Goal: Answer question/provide support: Share knowledge or assist other users

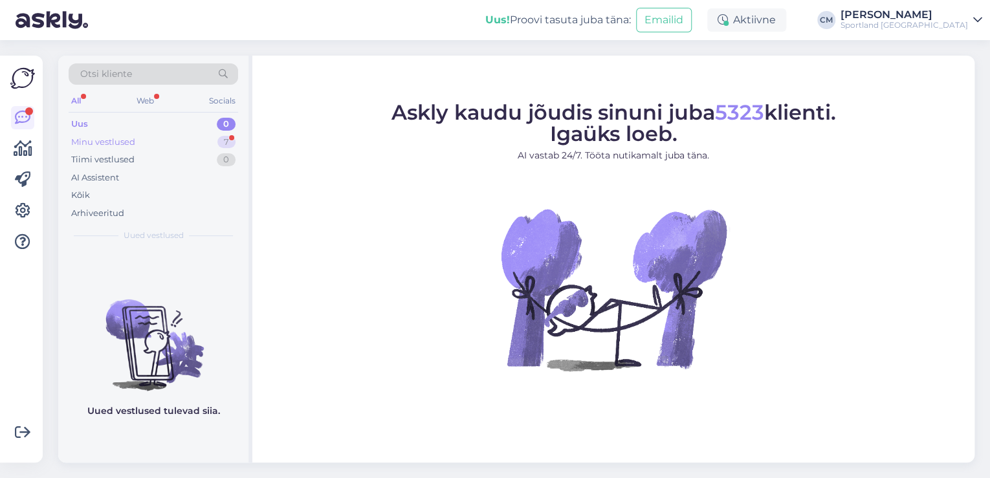
click at [148, 147] on div "Minu vestlused 7" at bounding box center [154, 142] width 170 height 18
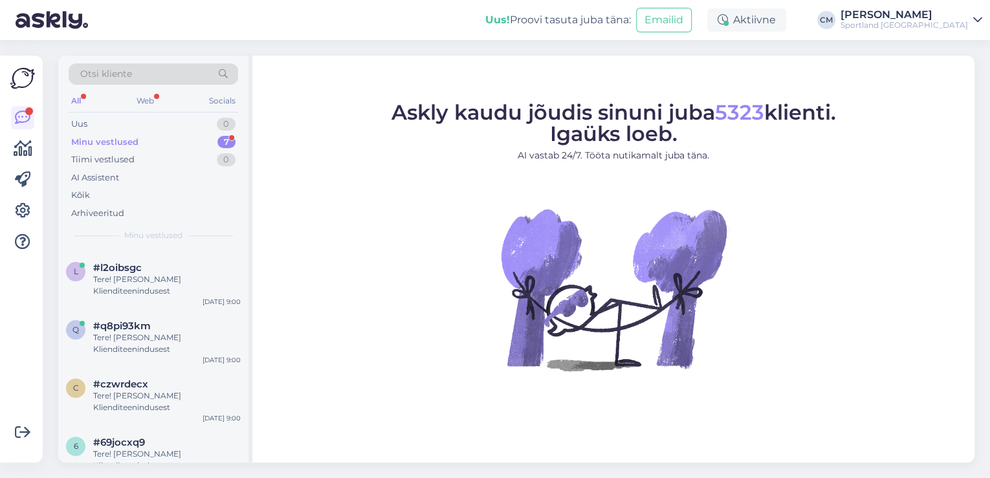
scroll to position [224, 0]
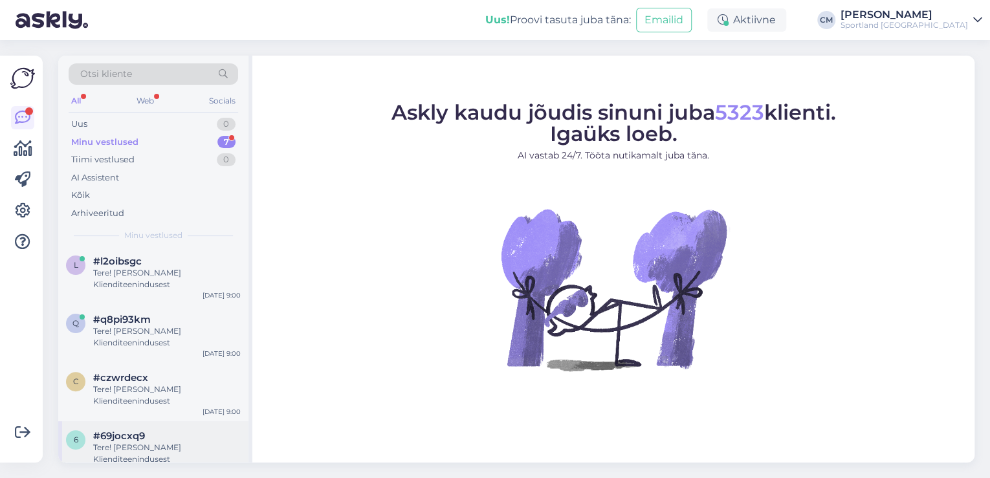
click at [127, 447] on div "Tere! [PERSON_NAME] Klienditeenindusest" at bounding box center [167, 453] width 148 height 23
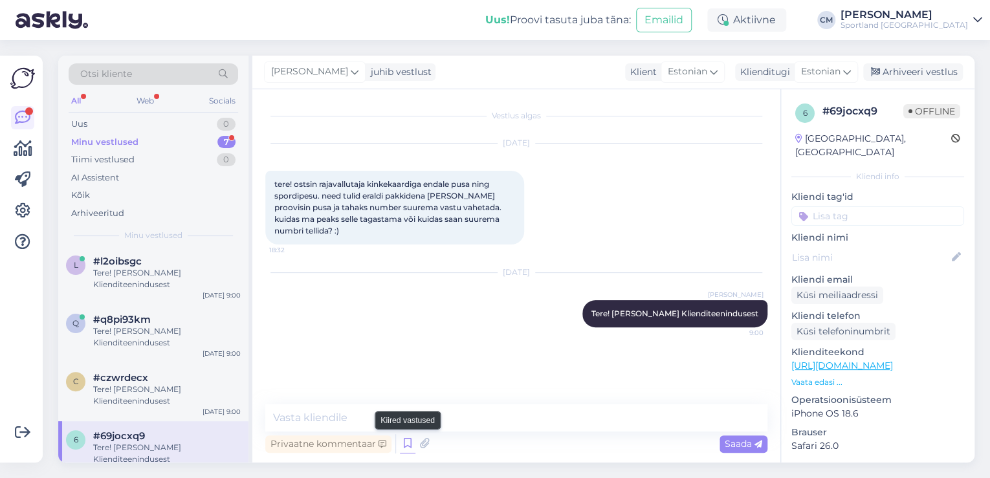
click at [404, 440] on icon at bounding box center [408, 443] width 16 height 19
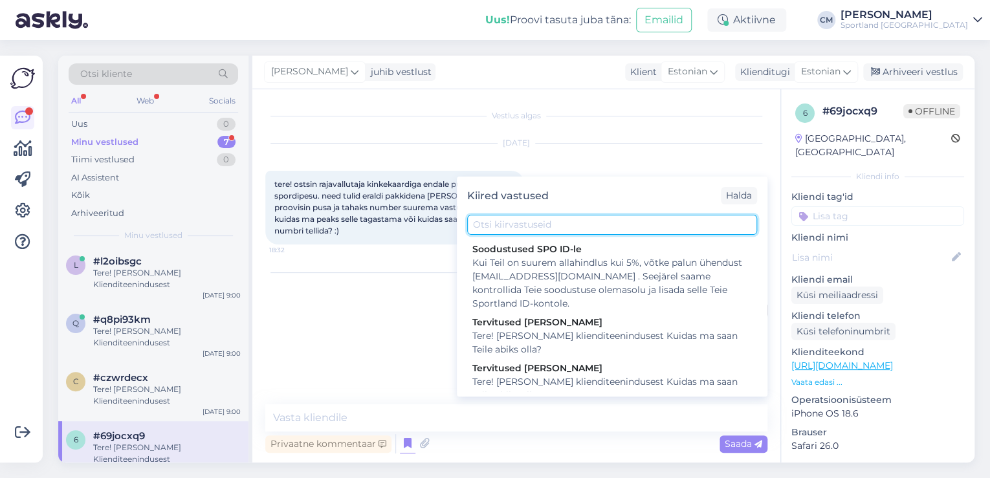
click at [535, 229] on input "text" at bounding box center [612, 225] width 290 height 20
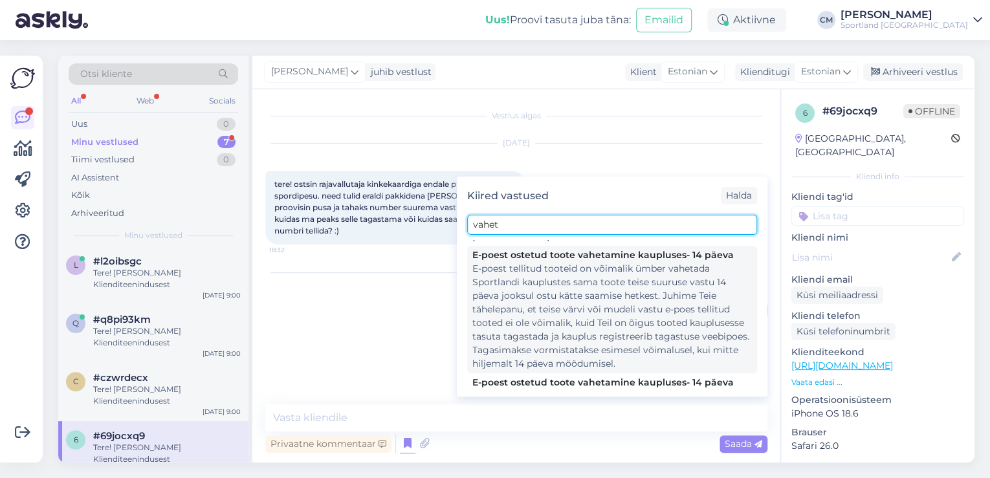
scroll to position [104, 0]
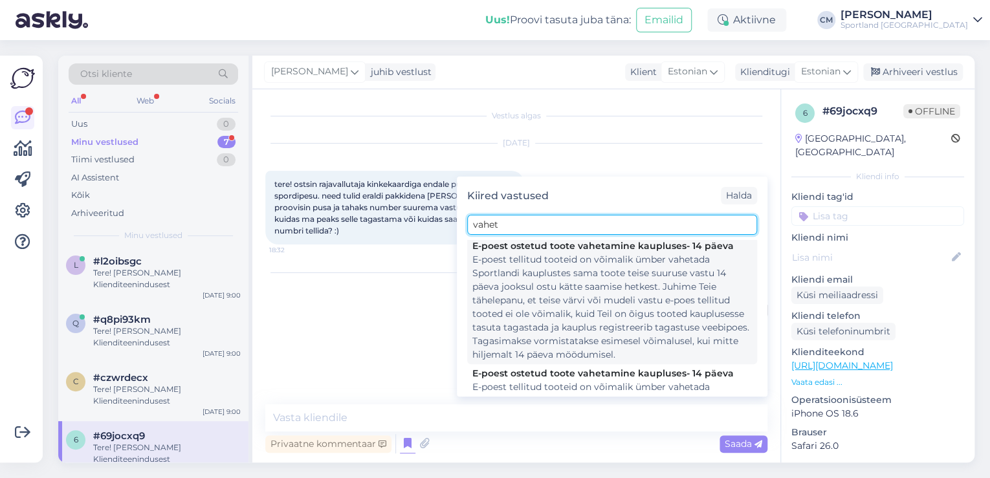
type input "vahet"
click at [549, 286] on div "E-poest tellitud tooteid on võimalik ümber vahetada Sportlandi kauplustes sama …" at bounding box center [613, 307] width 280 height 109
type textarea "E-poest tellitud tooteid on võimalik ümber vahetada Sportlandi kauplustes sama …"
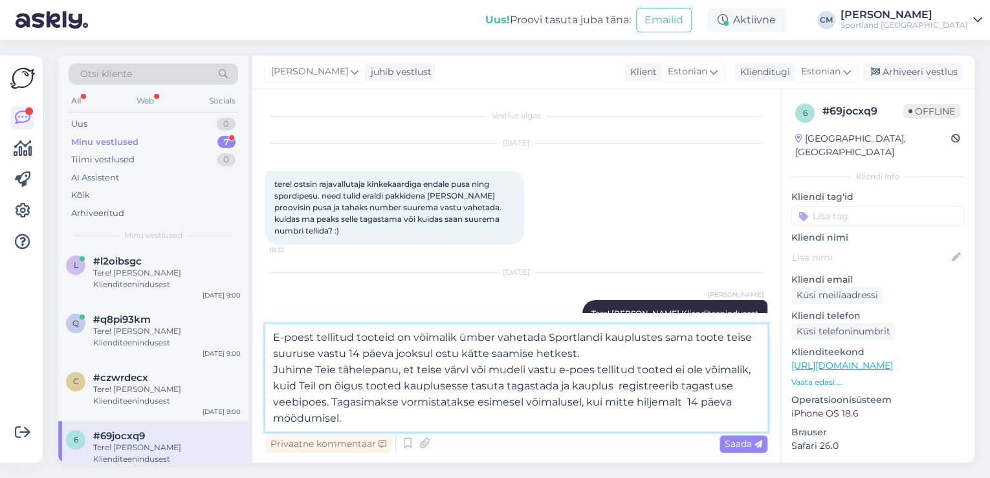
click at [533, 383] on textarea "E-poest tellitud tooteid on võimalik ümber vahetada Sportlandi kauplustes sama …" at bounding box center [516, 377] width 502 height 107
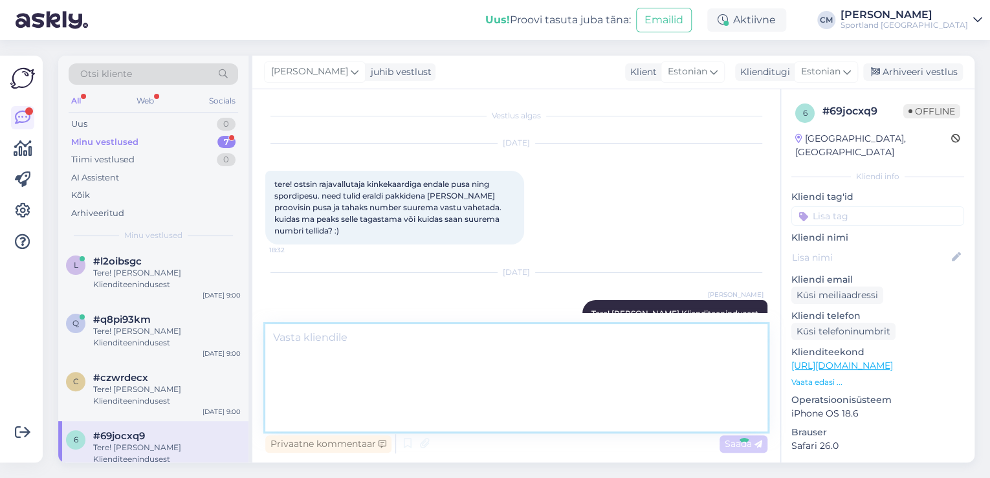
scroll to position [74, 0]
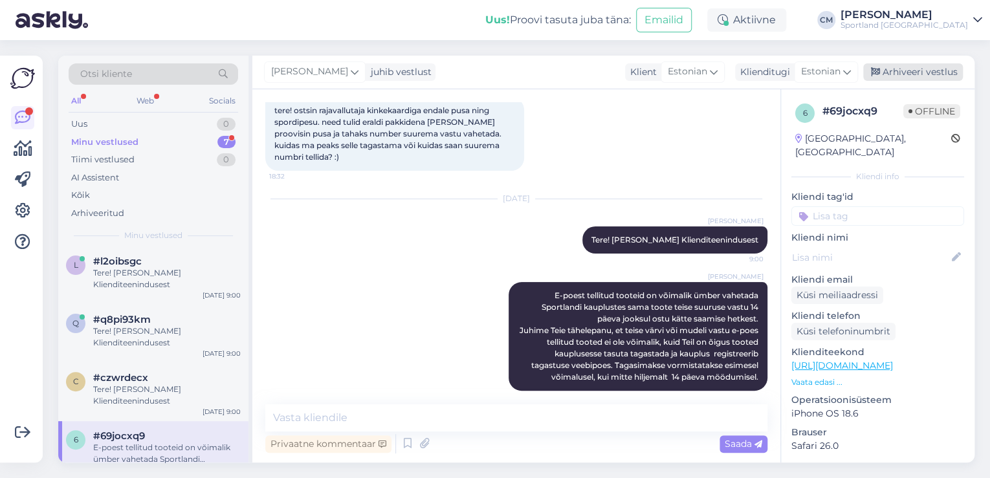
click at [921, 72] on div "Arhiveeri vestlus" at bounding box center [914, 71] width 100 height 17
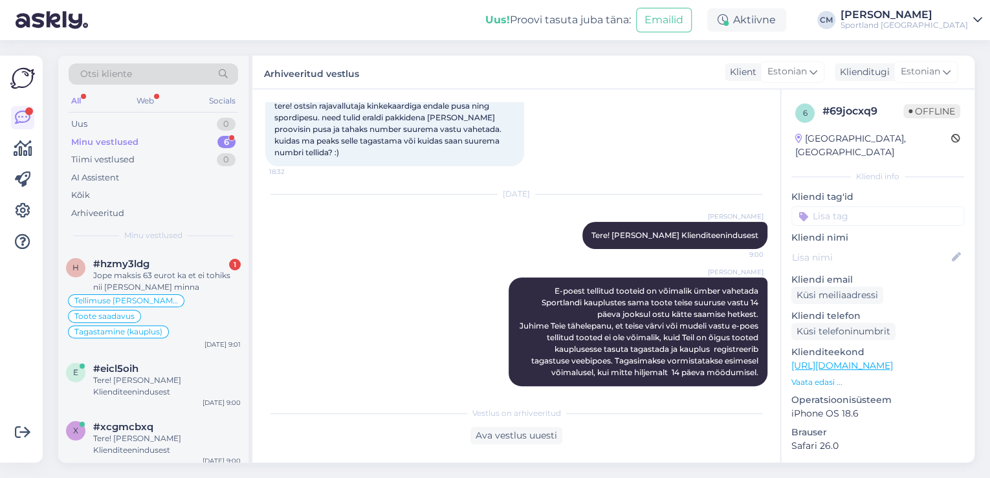
click at [864, 207] on input at bounding box center [878, 216] width 173 height 19
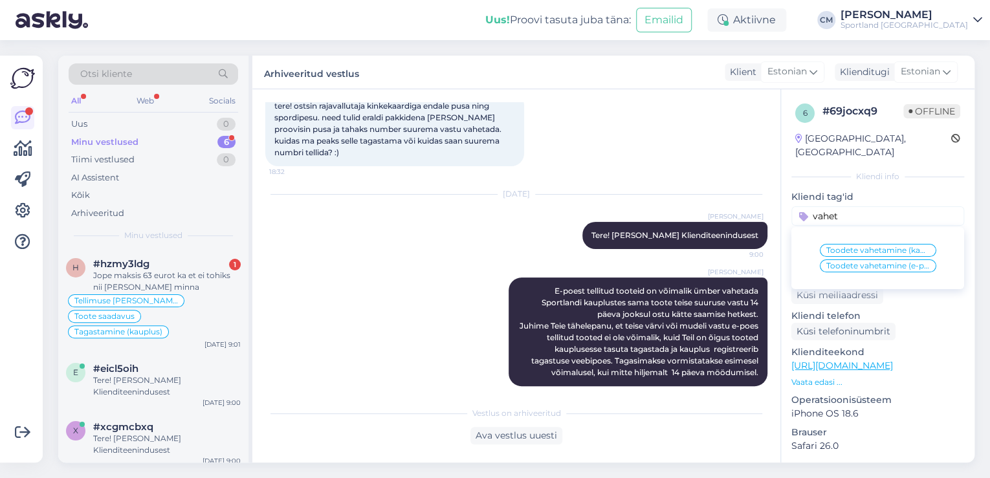
type input "vahet"
click at [891, 258] on div "Toodete vahetamine (kauplus) Toodete vahetamine (e-pood)" at bounding box center [878, 258] width 173 height 52
click at [898, 262] on span "Toodete vahetamine (e-pood)" at bounding box center [879, 266] width 104 height 8
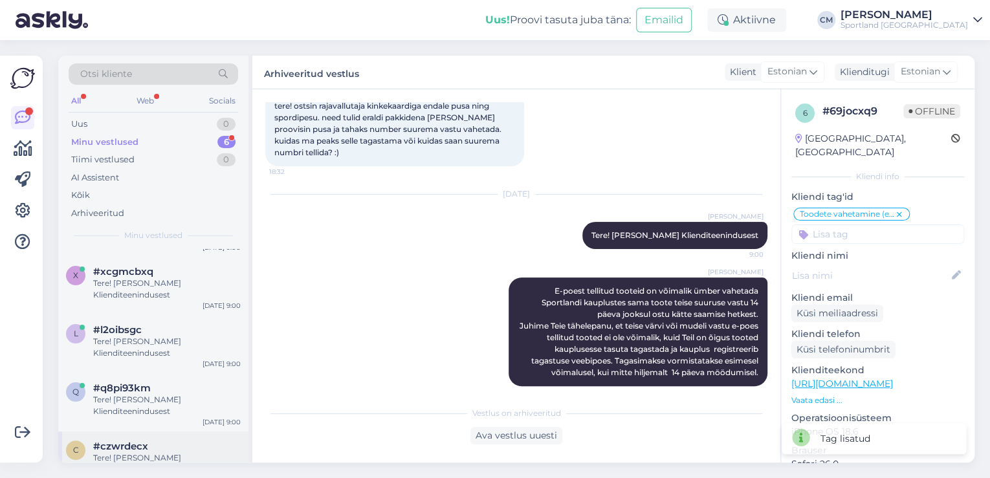
scroll to position [166, 0]
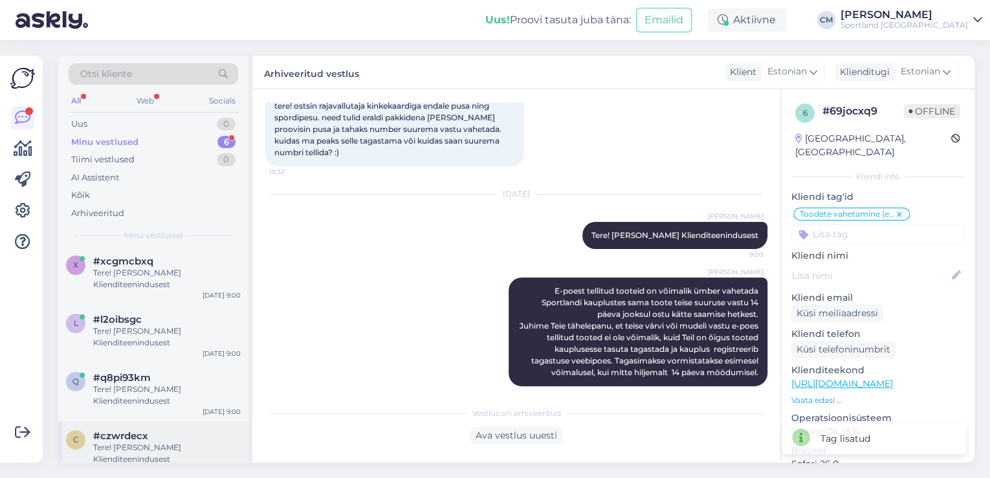
click at [182, 442] on div "Tere! [PERSON_NAME] Klienditeenindusest" at bounding box center [167, 453] width 148 height 23
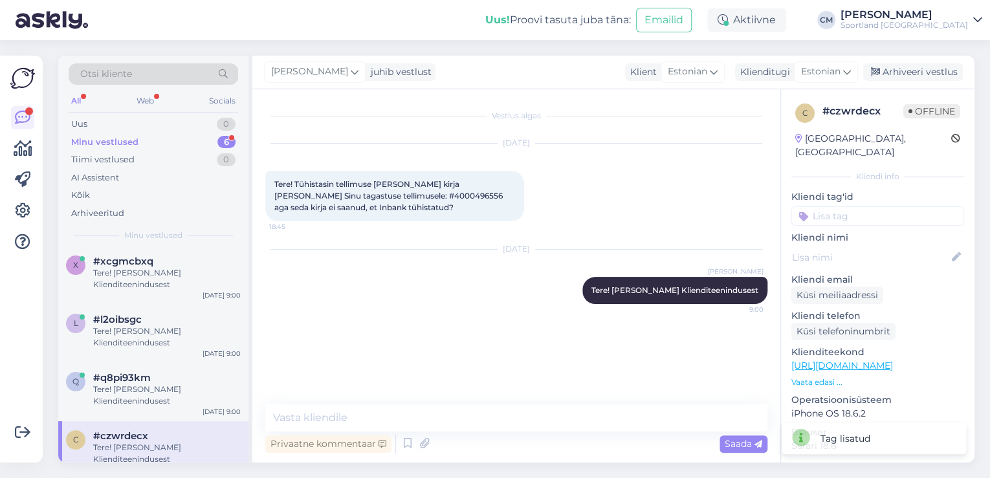
click at [390, 197] on span "Tere! Tühistasin tellimuse [PERSON_NAME] kirja [PERSON_NAME] Sinu tagastuse tel…" at bounding box center [389, 195] width 230 height 33
copy span "4000496556"
click at [532, 435] on div "Privaatne kommentaar Saada" at bounding box center [516, 444] width 502 height 25
click at [515, 425] on textarea at bounding box center [516, 418] width 502 height 27
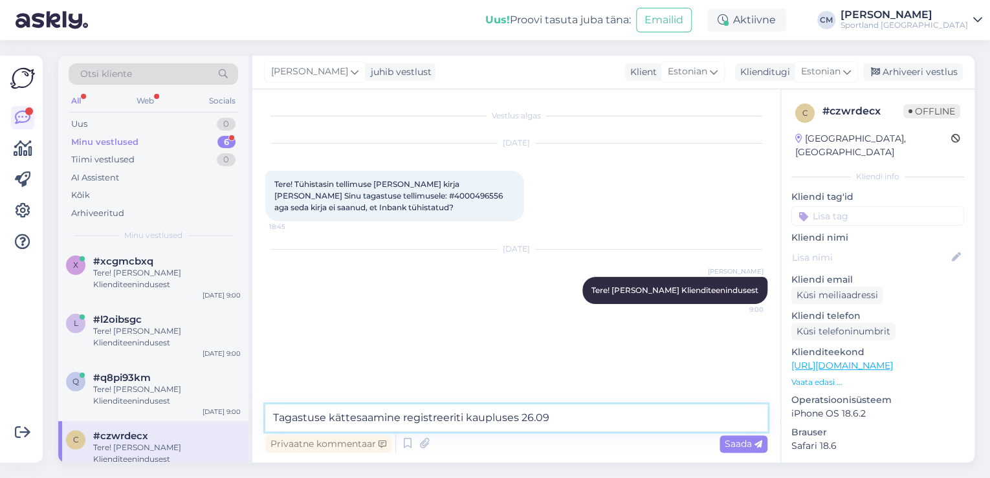
type textarea "Tagastuse kättesaamine registreeriti kaupluses 26.09."
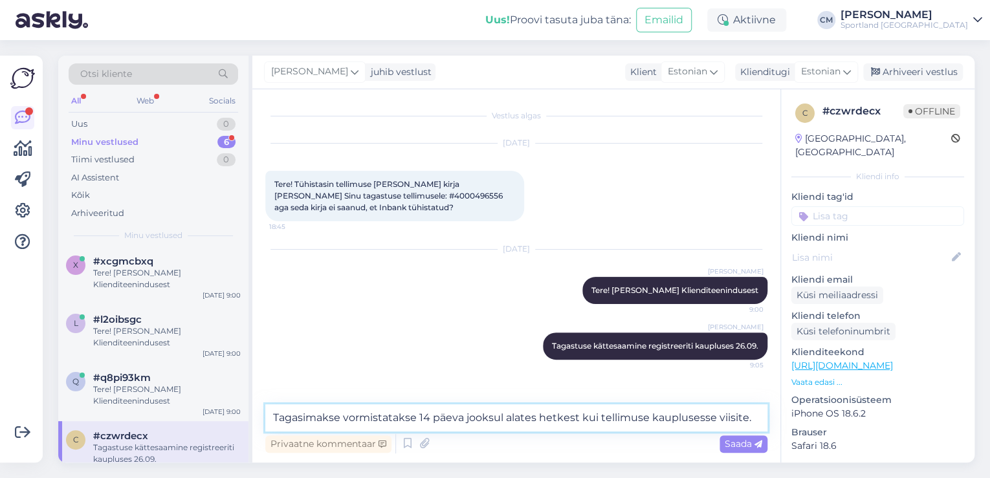
type textarea "Tagasimakse vormistatakse 14 päeva jooksul alates hetkest kui tellimuse kauplus…"
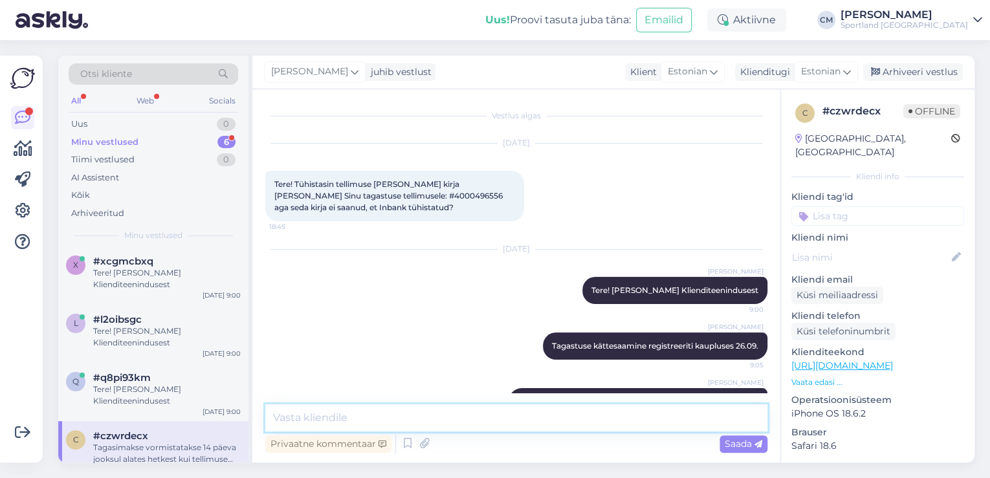
scroll to position [48, 0]
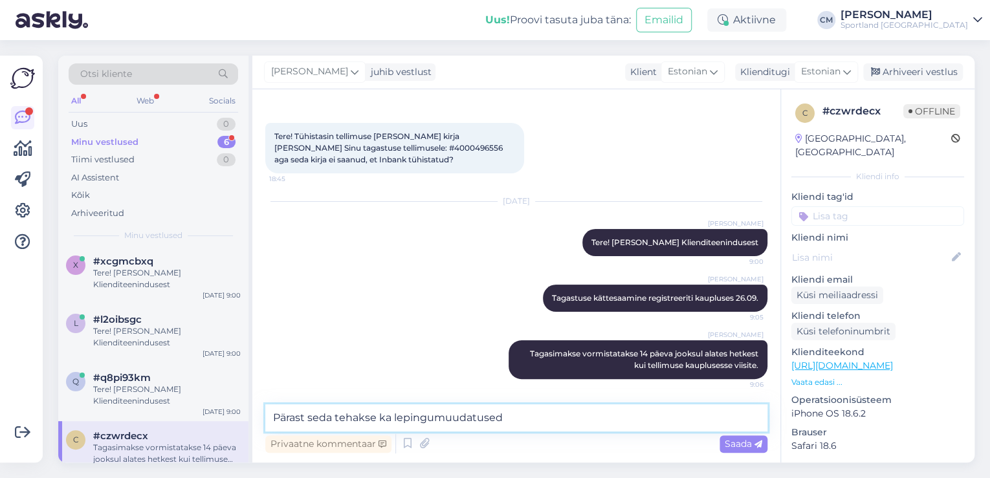
type textarea "Pärast seda tehakse ka lepingumuudatused."
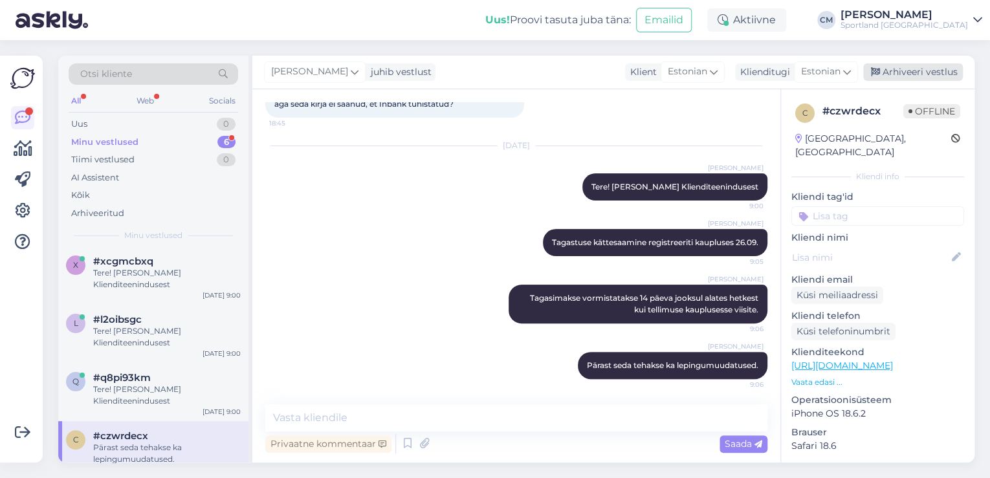
click at [899, 76] on div "Arhiveeri vestlus" at bounding box center [914, 71] width 100 height 17
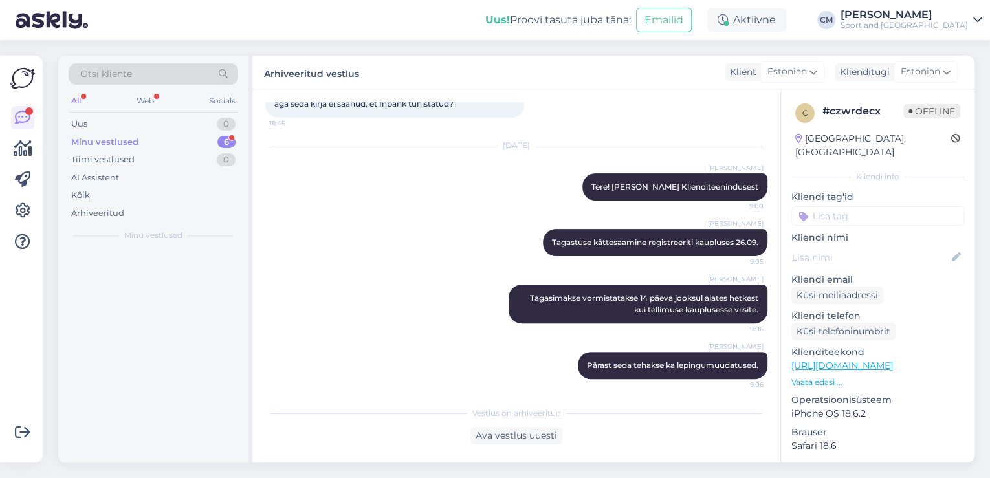
scroll to position [0, 0]
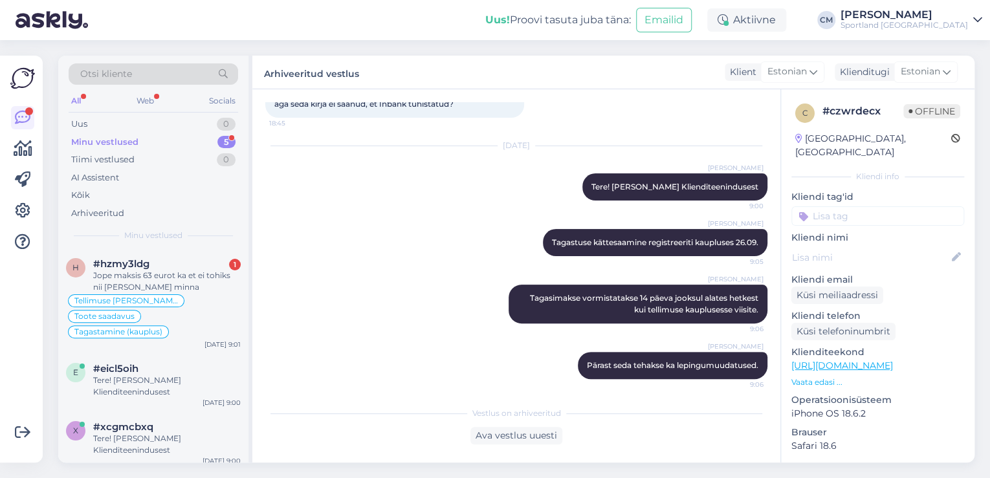
click at [882, 207] on input at bounding box center [878, 216] width 173 height 19
type input "järel"
click at [882, 247] on span "Järelmaksu küsimused" at bounding box center [878, 251] width 89 height 8
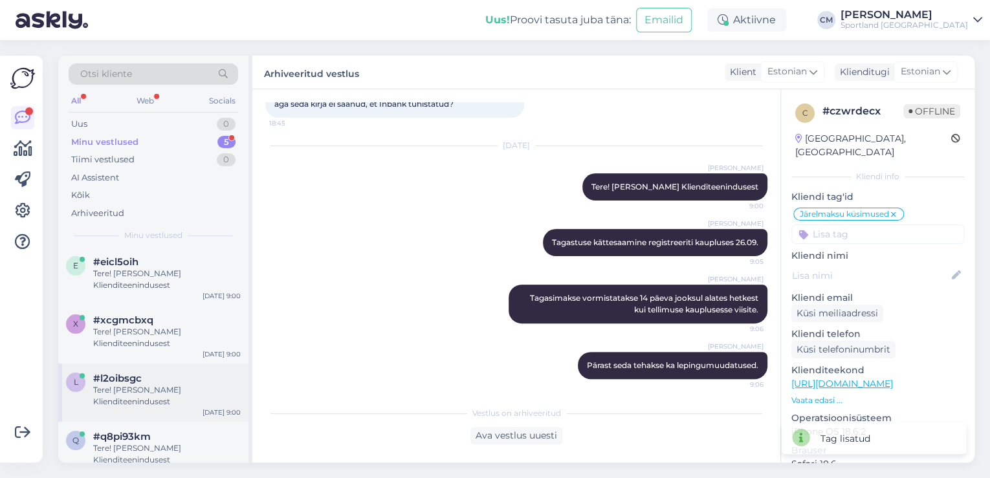
scroll to position [107, 0]
click at [158, 421] on div "q #q8pi93km Tere! [PERSON_NAME] Klienditeenindusest [DATE] 9:00" at bounding box center [153, 450] width 190 height 58
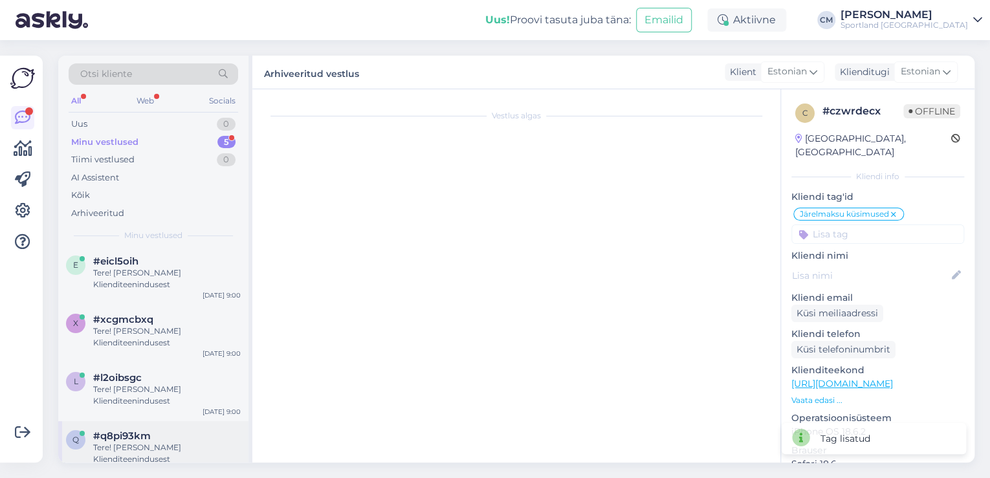
scroll to position [0, 0]
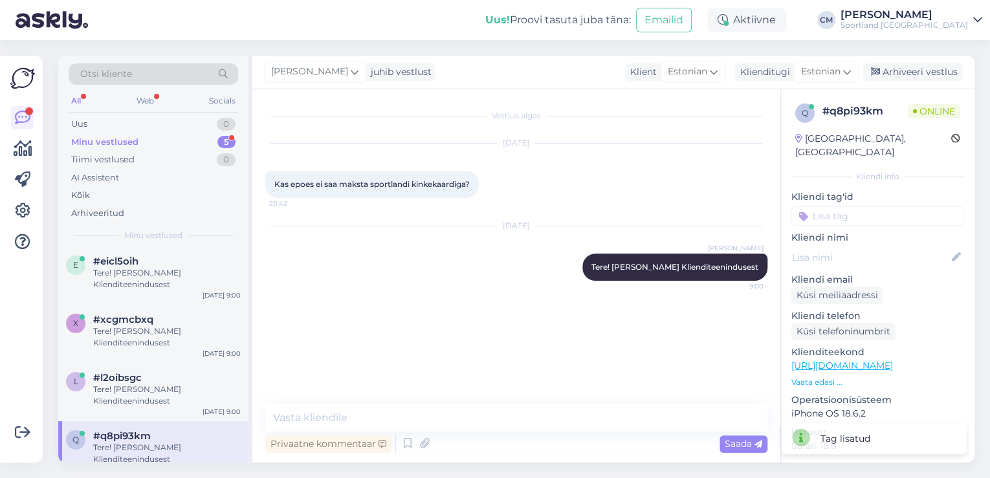
click at [396, 444] on div "Privaatne kommentaar Saada" at bounding box center [516, 444] width 502 height 25
click at [401, 444] on icon at bounding box center [408, 443] width 16 height 19
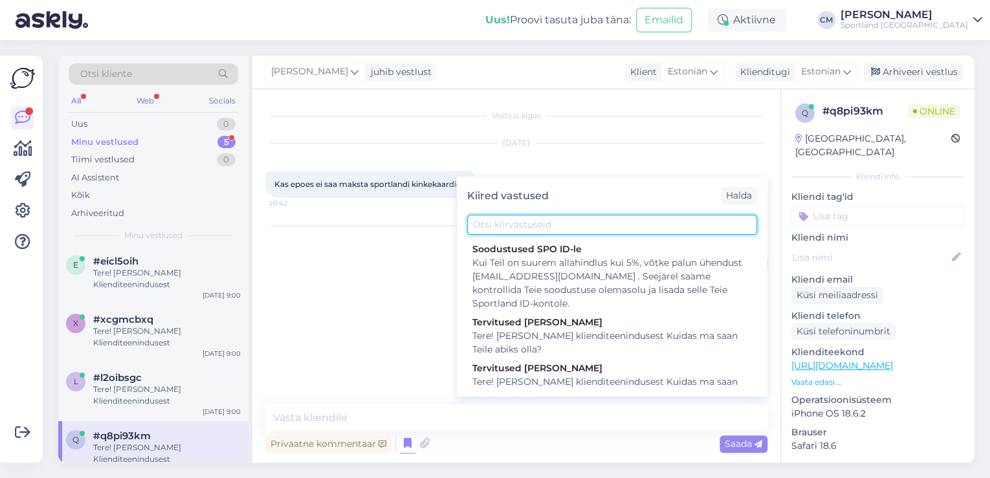
click at [530, 221] on input "text" at bounding box center [612, 225] width 290 height 20
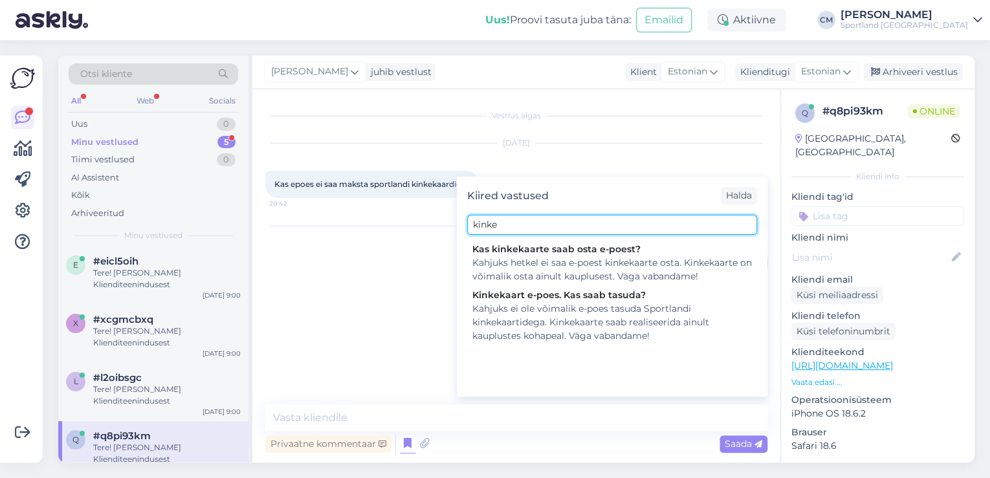
type input "kinke"
click at [600, 353] on div "Kas kinkekaarte saab osta e-poest? Kahjuks hetkel ei saa e-poest kinkekaarte os…" at bounding box center [612, 315] width 311 height 151
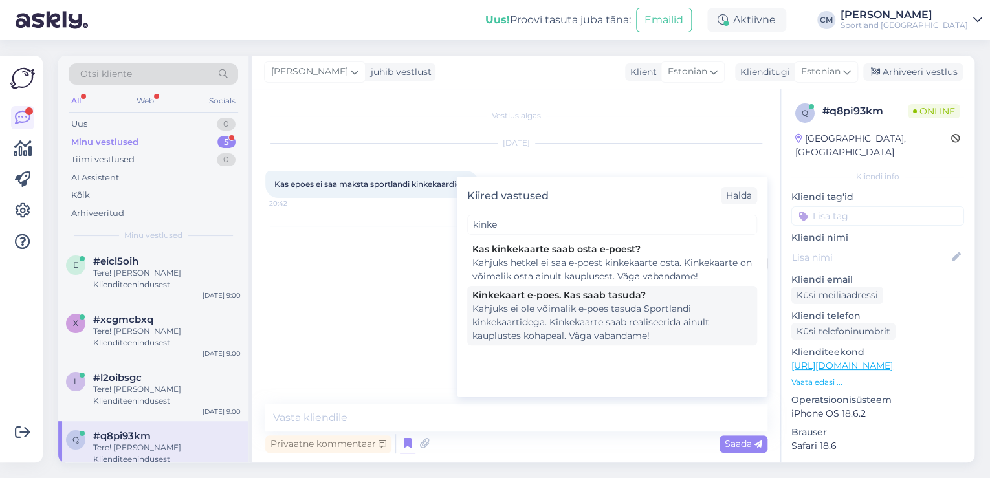
click at [612, 327] on div "Kahjuks ei ole võimalik e-poes tasuda Sportlandi kinkekaartidega. Kinkekaarte s…" at bounding box center [613, 322] width 280 height 41
type textarea "Kahjuks ei ole võimalik e-poes tasuda Sportlandi kinkekaartidega. Kinkekaarte s…"
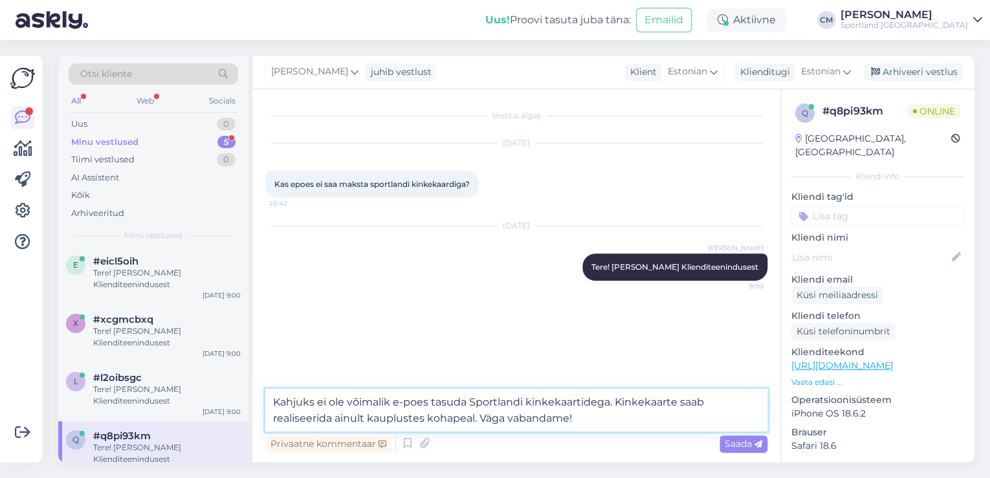
click at [595, 410] on textarea "Kahjuks ei ole võimalik e-poes tasuda Sportlandi kinkekaartidega. Kinkekaarte s…" at bounding box center [516, 410] width 502 height 43
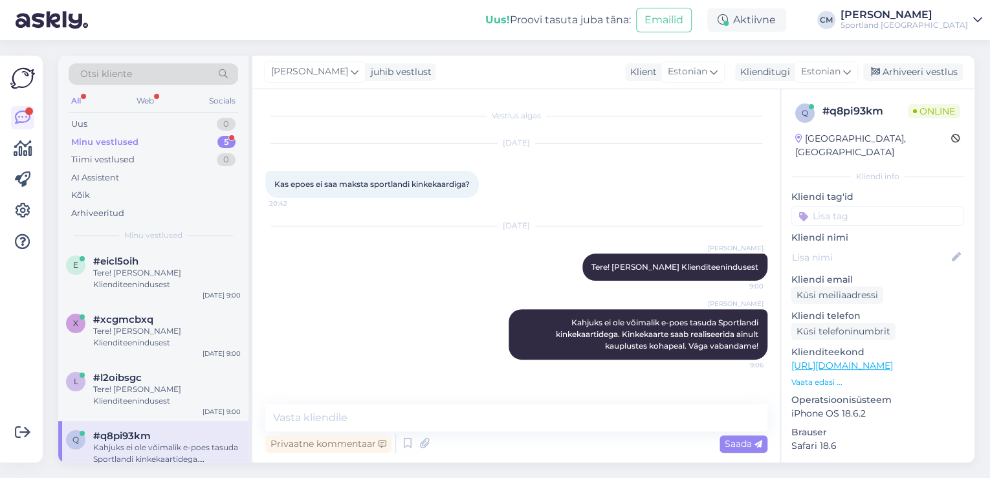
click at [914, 60] on div "[PERSON_NAME] juhib vestlust Klient [DEMOGRAPHIC_DATA] Klienditugi [DEMOGRAPHIC…" at bounding box center [613, 73] width 722 height 34
click at [913, 64] on div "Arhiveeri vestlus" at bounding box center [914, 71] width 100 height 17
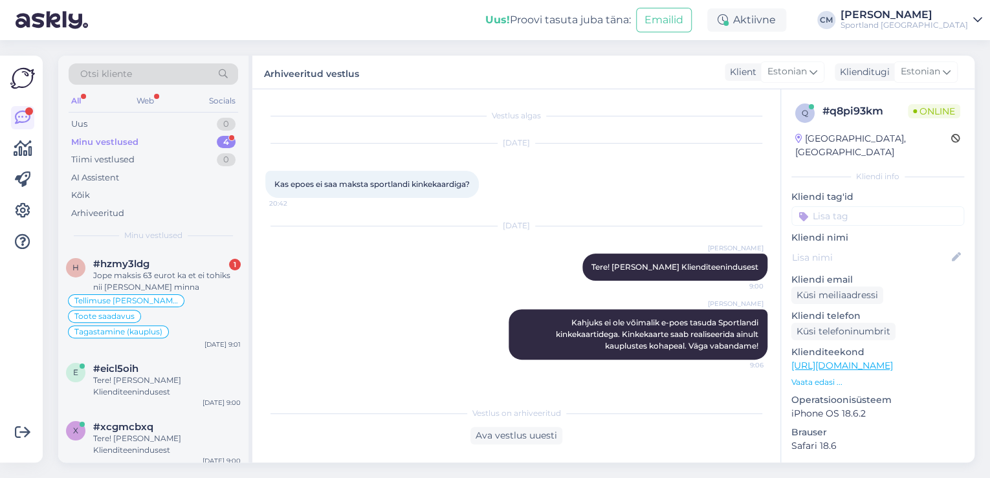
click at [887, 207] on input at bounding box center [878, 216] width 173 height 19
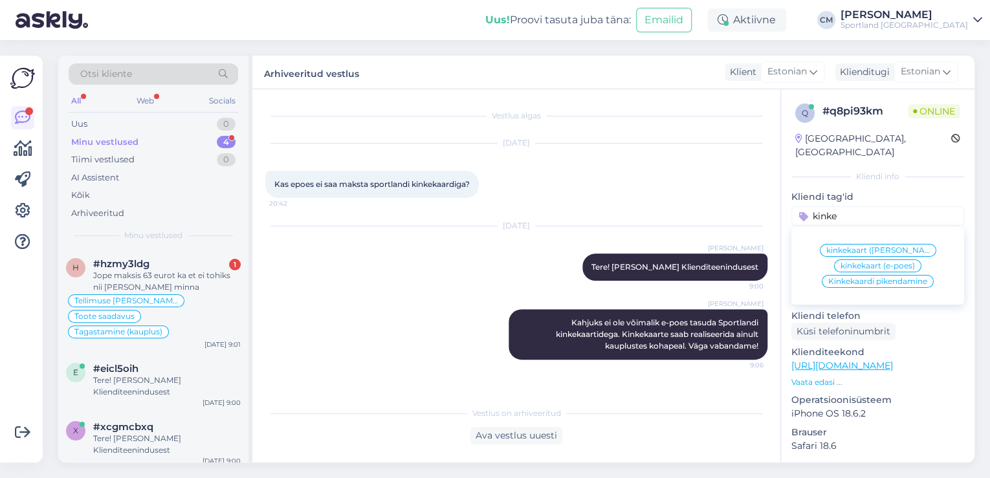
type input "kinke"
click at [883, 259] on div "kinkekaart ([PERSON_NAME]) kinkekaart (e-poes) Kinkekaardi pikendamine" at bounding box center [878, 265] width 173 height 67
click at [885, 262] on span "kinkekaart (e-poes)" at bounding box center [878, 266] width 74 height 8
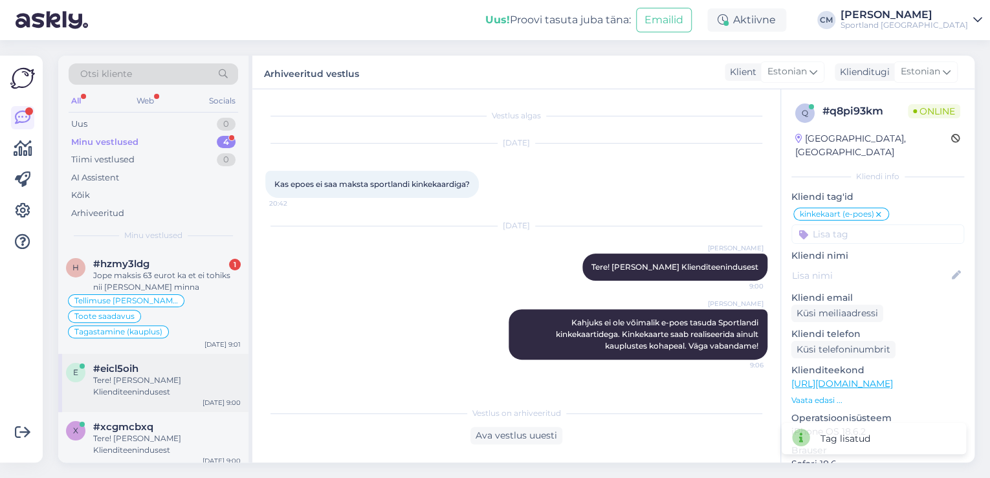
scroll to position [49, 0]
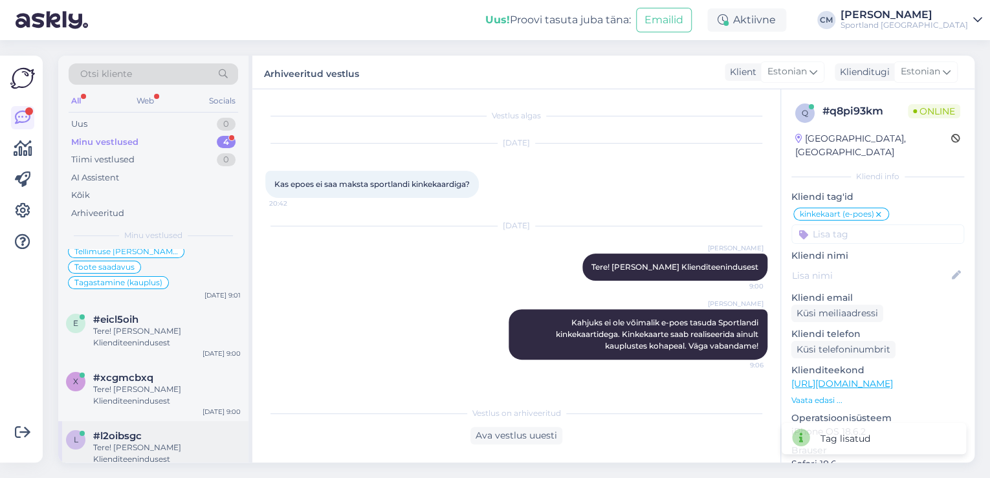
click at [127, 445] on div "Tere! [PERSON_NAME] Klienditeenindusest" at bounding box center [167, 453] width 148 height 23
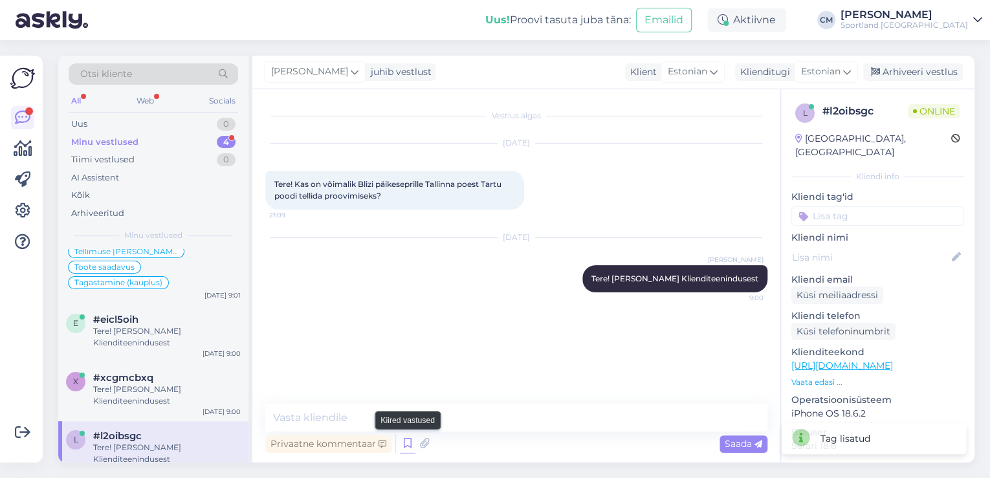
click at [404, 444] on icon at bounding box center [408, 443] width 16 height 19
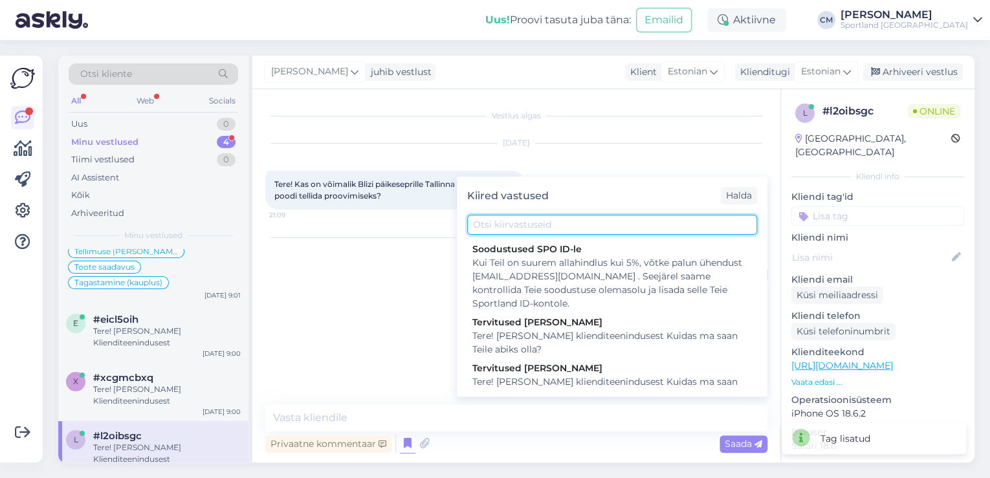
click at [586, 224] on input "text" at bounding box center [612, 225] width 290 height 20
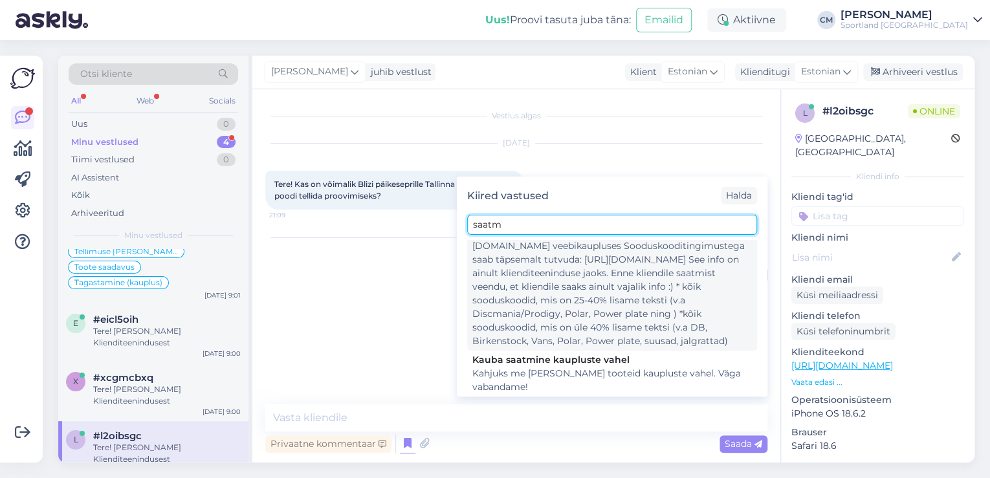
scroll to position [157, 0]
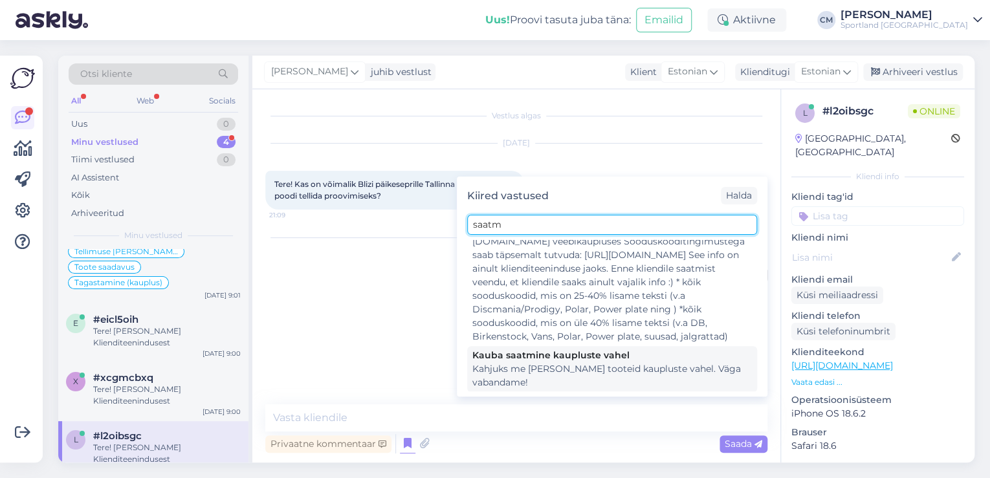
type input "saatm"
click at [552, 365] on div "Kahjuks me [PERSON_NAME] tooteid kaupluste vahel. Väga vabandame!" at bounding box center [613, 376] width 280 height 27
type textarea "Kahjuks me [PERSON_NAME] tooteid kaupluste vahel. Väga vabandame!"
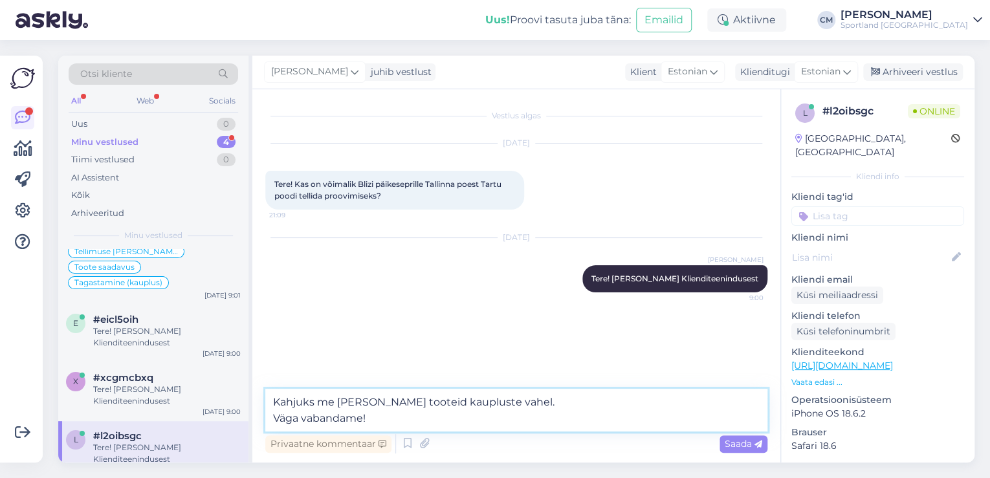
click at [529, 414] on textarea "Kahjuks me [PERSON_NAME] tooteid kaupluste vahel. Väga vabandame!" at bounding box center [516, 410] width 502 height 43
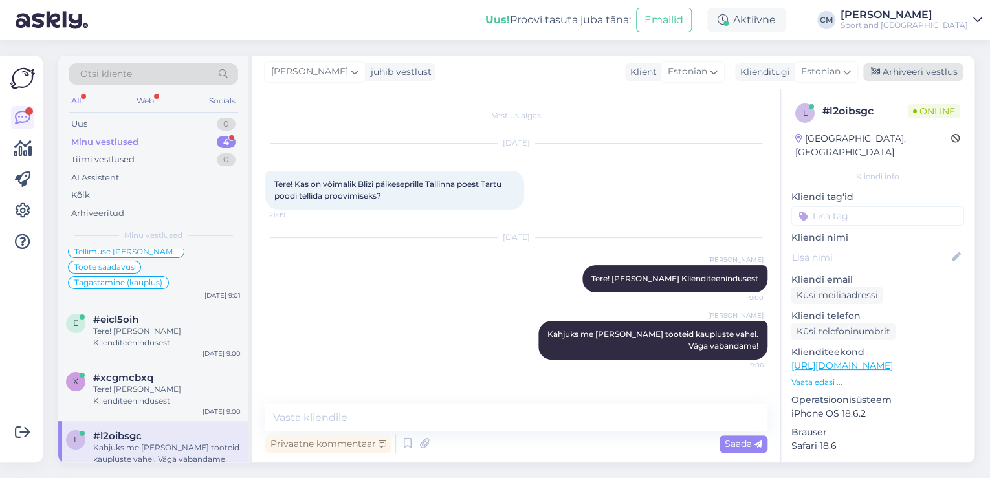
click at [907, 80] on div "Arhiveeri vestlus" at bounding box center [914, 71] width 100 height 17
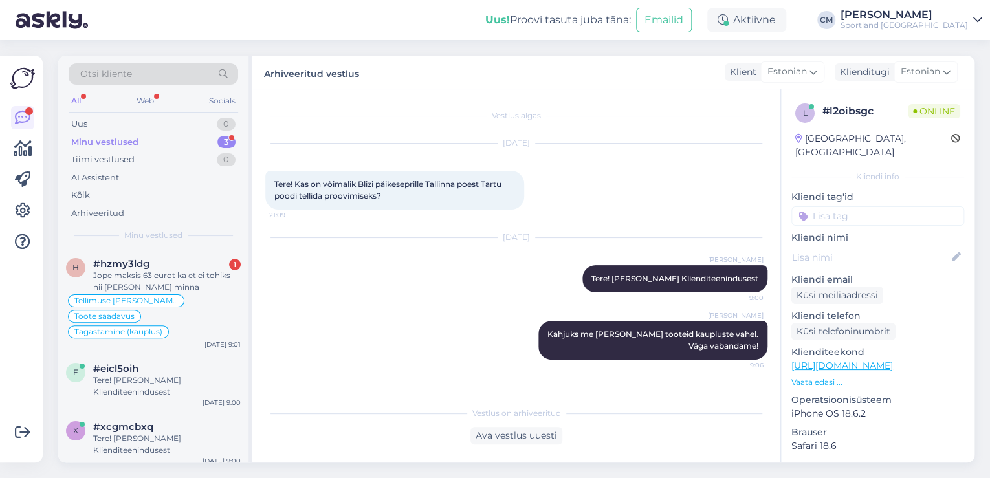
click at [873, 207] on input at bounding box center [878, 216] width 173 height 19
type input "saat"
click at [843, 232] on div "Toote saatmine kaupluste vahel" at bounding box center [878, 250] width 173 height 36
click at [842, 247] on span "Toote saatmine kaupluste vahel" at bounding box center [879, 251] width 104 height 8
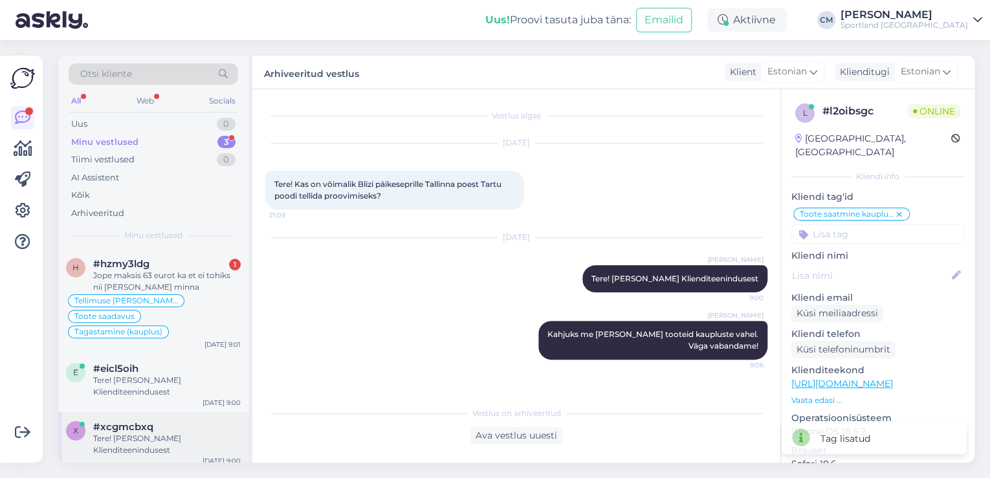
click at [188, 421] on div "#xcgmcbxq" at bounding box center [167, 427] width 148 height 12
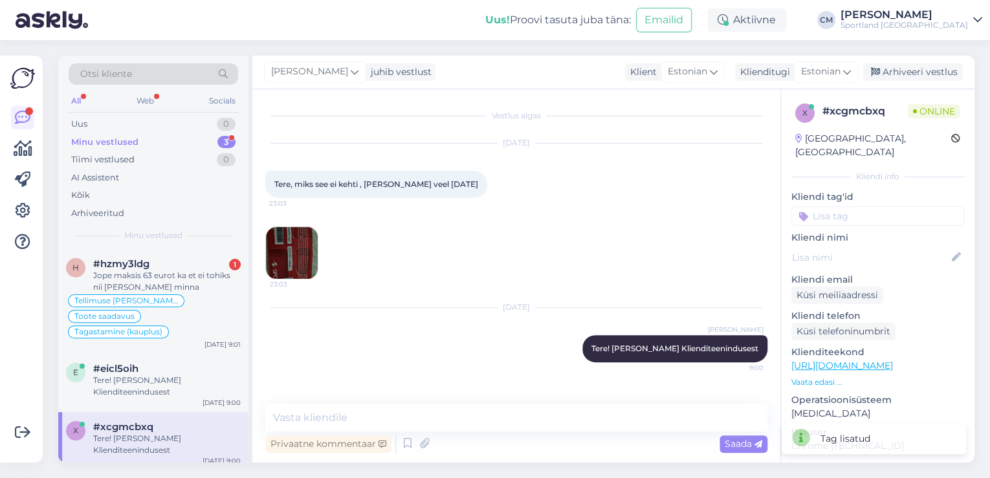
click at [295, 263] on img at bounding box center [292, 253] width 52 height 52
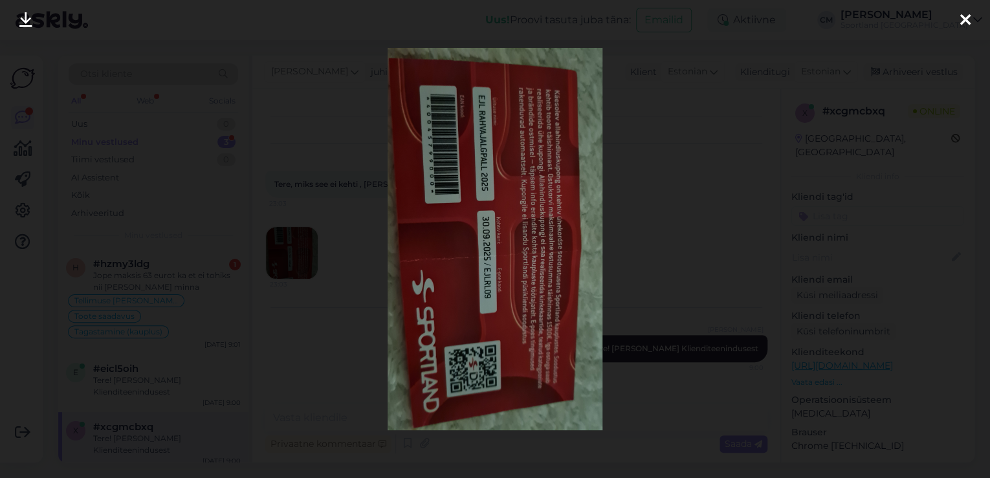
click at [689, 195] on div at bounding box center [495, 239] width 990 height 478
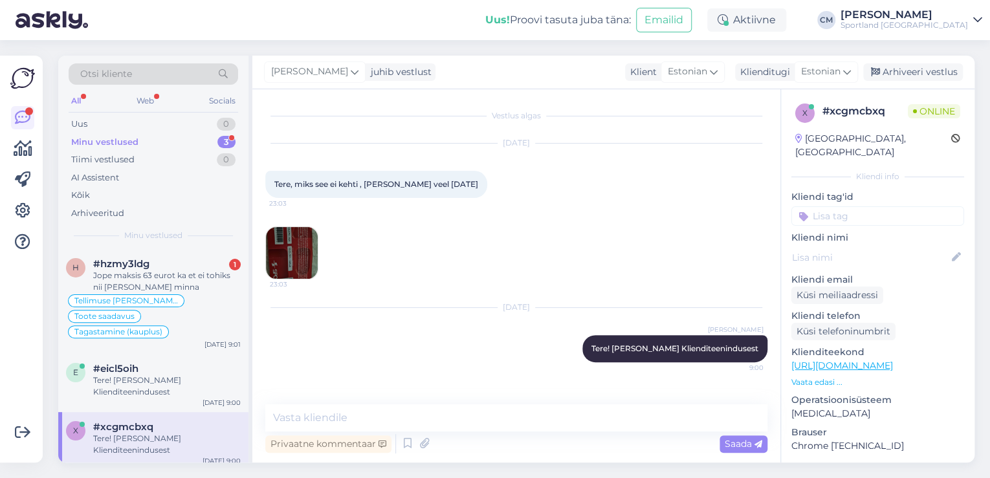
click at [306, 236] on img at bounding box center [292, 253] width 52 height 52
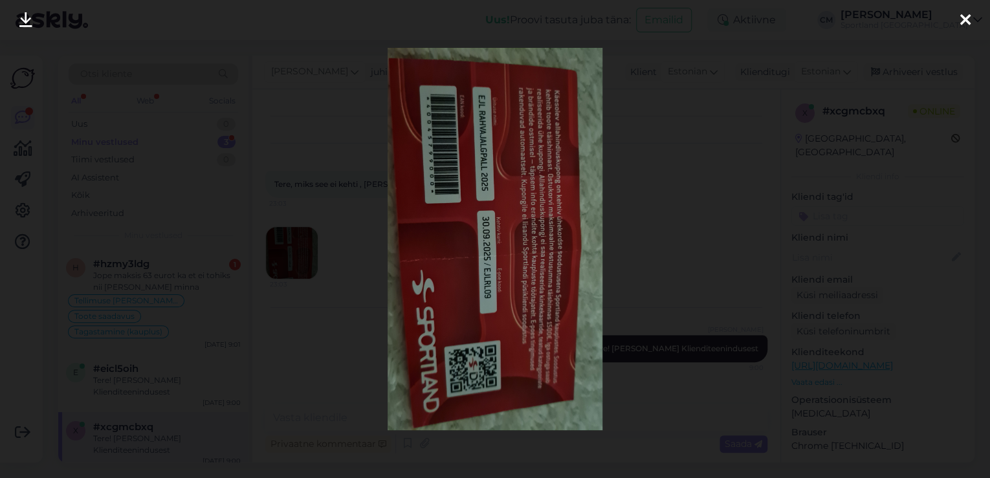
click at [680, 229] on div at bounding box center [495, 239] width 990 height 478
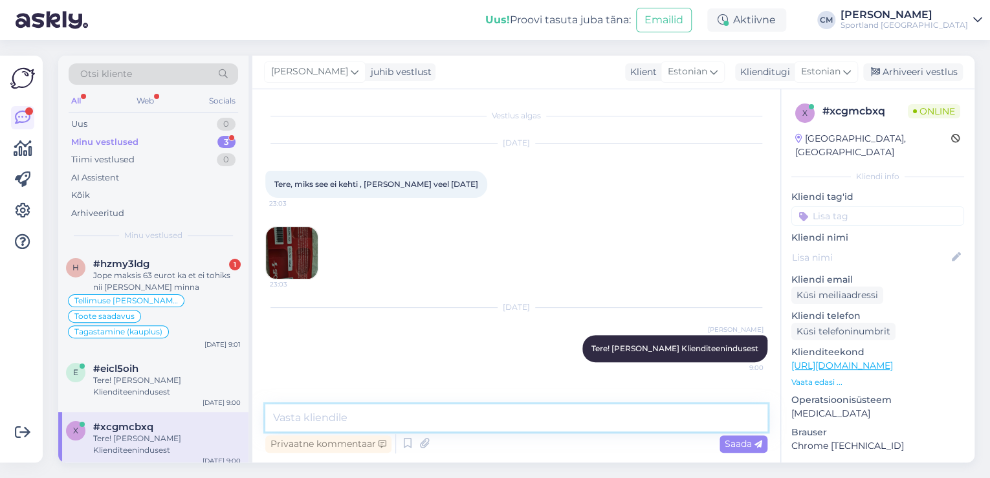
click at [455, 407] on textarea at bounding box center [516, 418] width 502 height 27
type textarea "p"
type textarea "Palun edastage foto kupongi esiküljest."
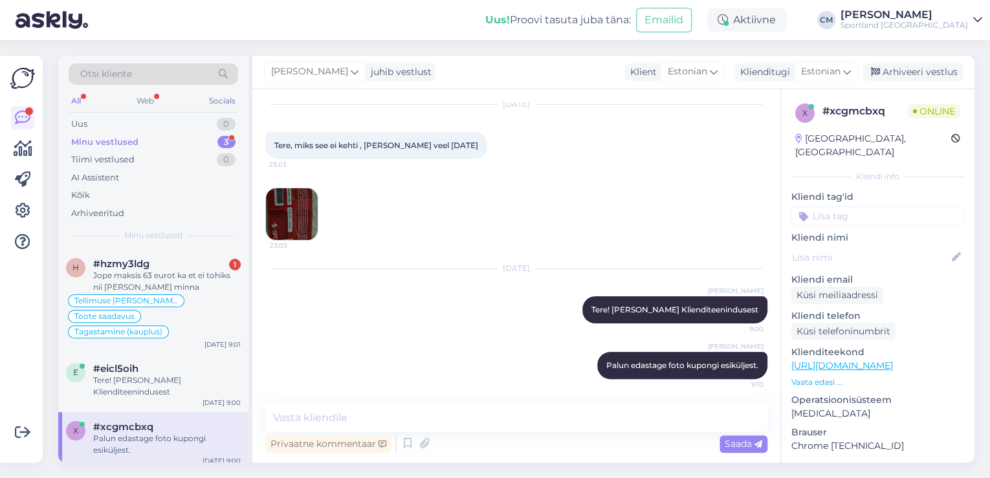
click at [888, 207] on input at bounding box center [878, 216] width 173 height 19
type input "sood"
click at [882, 244] on div "Soodustused" at bounding box center [878, 250] width 64 height 13
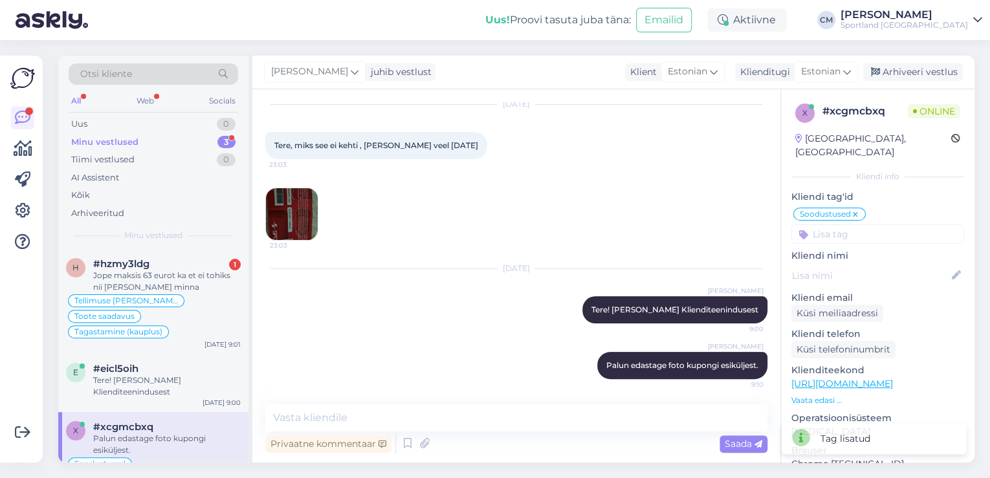
click at [917, 60] on div "[PERSON_NAME] juhib vestlust Klient [DEMOGRAPHIC_DATA] Klienditugi [DEMOGRAPHIC…" at bounding box center [613, 73] width 722 height 34
click at [912, 69] on div "Arhiveeri vestlus" at bounding box center [914, 71] width 100 height 17
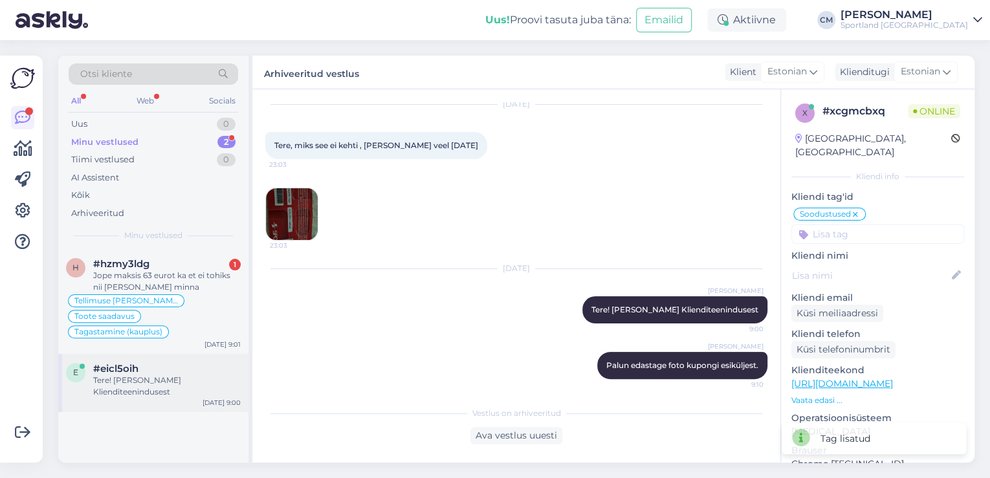
click at [207, 363] on div "#eicl5oih" at bounding box center [167, 369] width 148 height 12
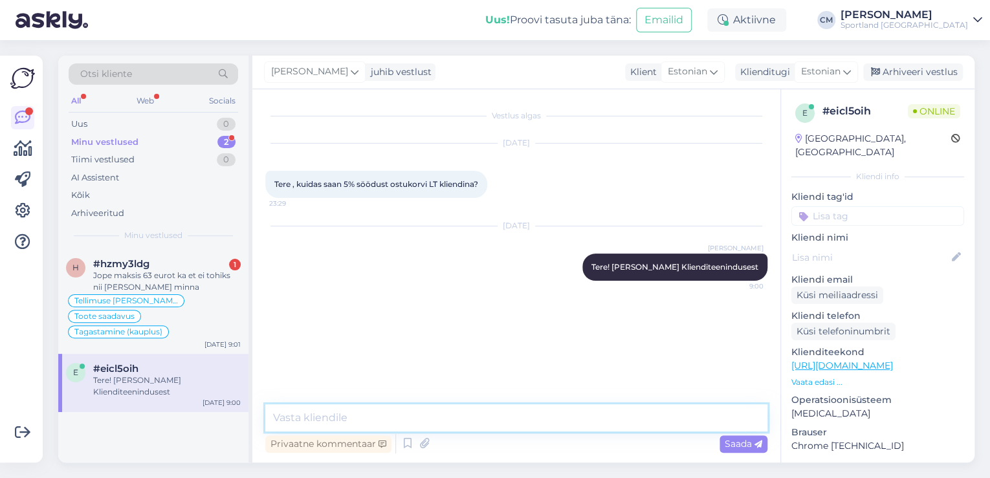
click at [601, 417] on textarea at bounding box center [516, 418] width 502 height 27
click at [334, 420] on textarea "5% soodust saab ostukorvile" at bounding box center [516, 418] width 502 height 27
click at [484, 421] on textarea "5% soodust täishinnast saab ostukorvile" at bounding box center [516, 418] width 502 height 27
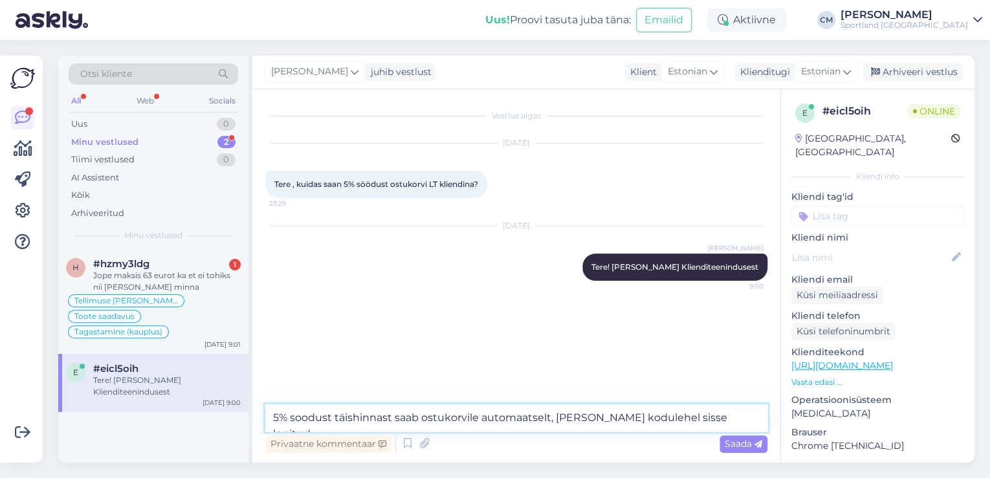
type textarea "5% soodust täishinnast saab ostukorvile automaatselt, [PERSON_NAME] kodulehel s…"
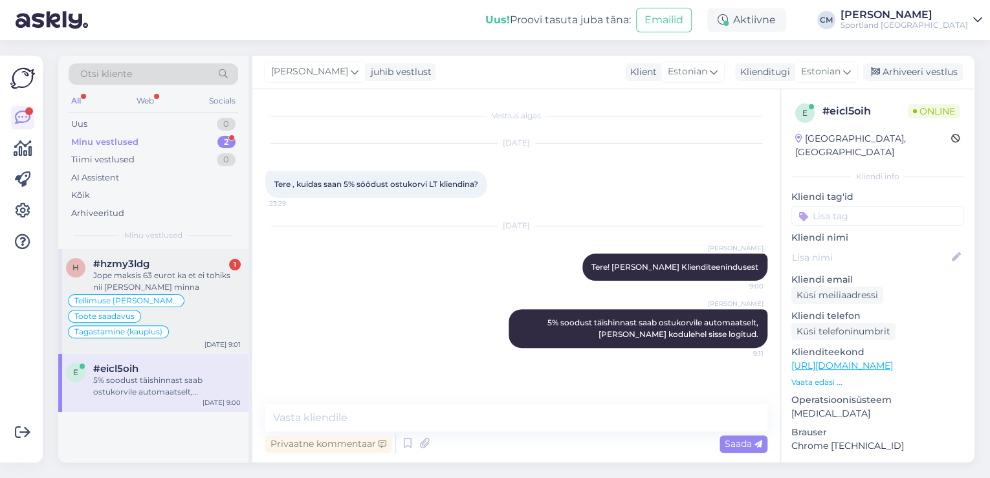
click at [221, 280] on div "Jope maksis 63 eurot ka et ei tohiks nii [PERSON_NAME] minna" at bounding box center [167, 281] width 148 height 23
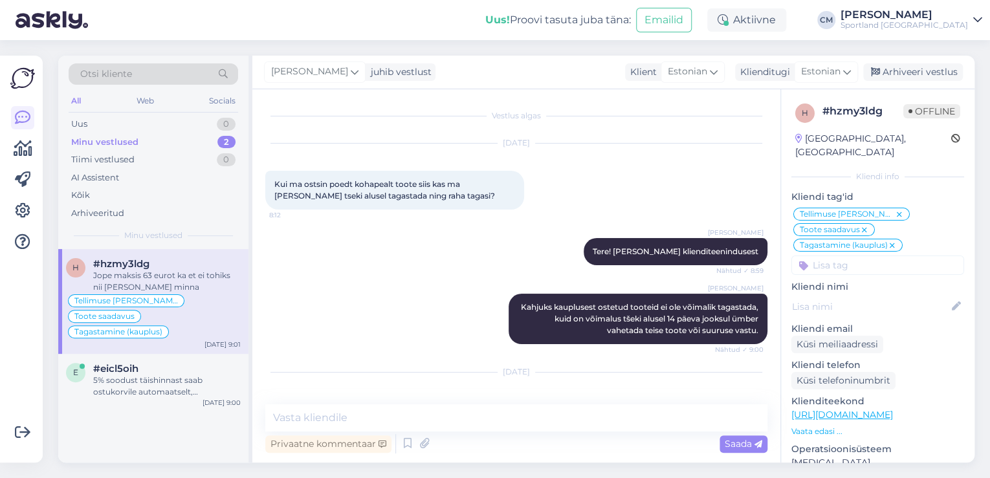
scroll to position [1446, 0]
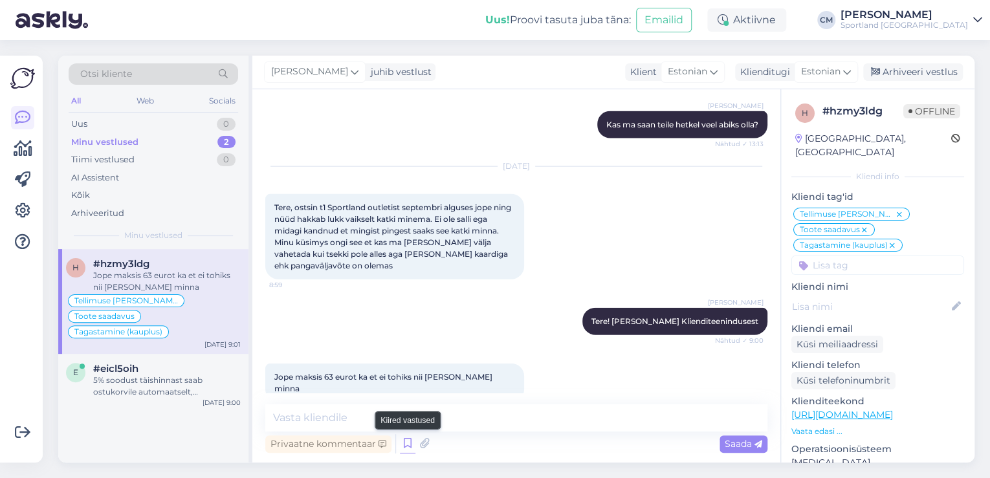
click at [407, 443] on icon at bounding box center [408, 443] width 16 height 19
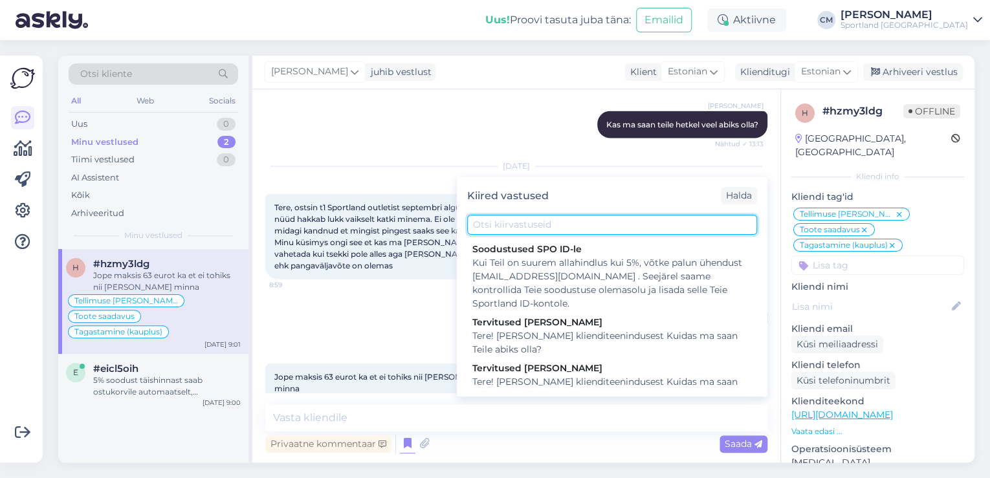
click at [531, 219] on input "text" at bounding box center [612, 225] width 290 height 20
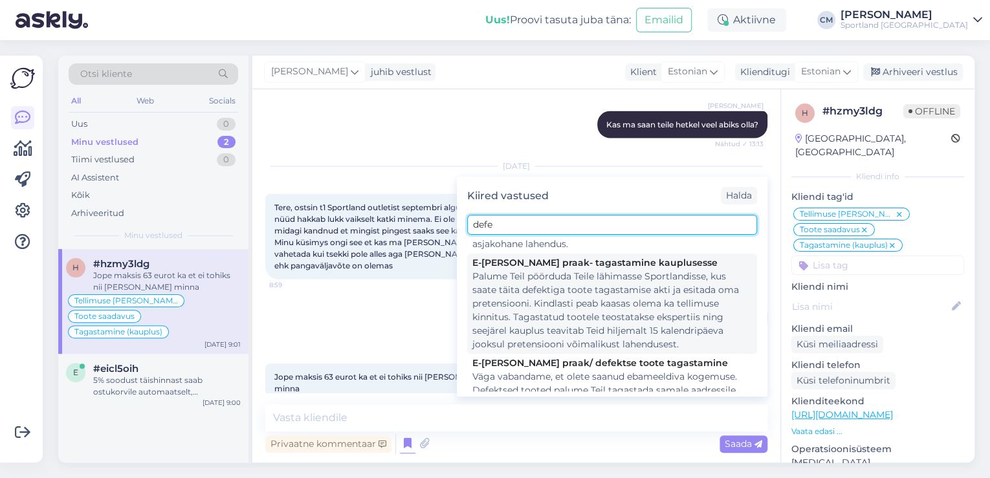
scroll to position [155, 0]
type input "defe"
click at [550, 291] on div "Palume Teil pöörduda Teile lähimasse Sportlandisse, kus saate täita defektiga t…" at bounding box center [613, 310] width 280 height 82
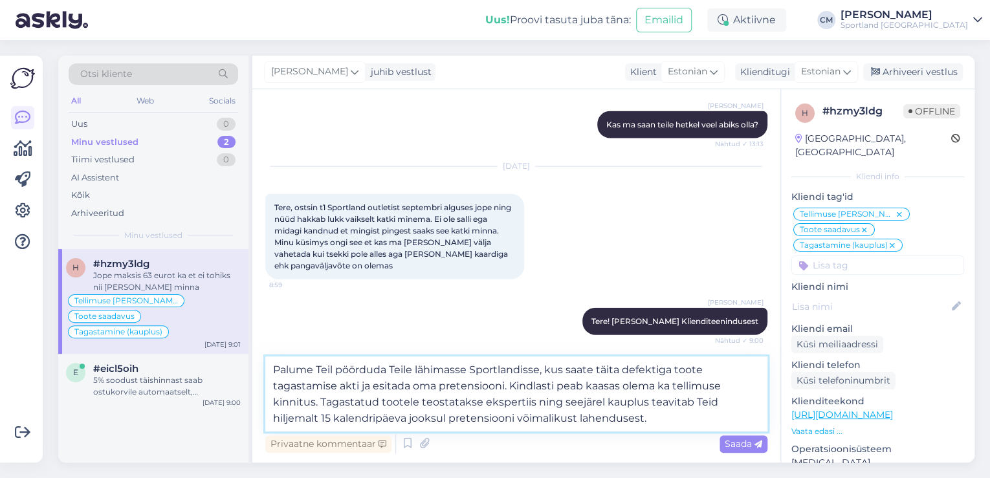
click at [313, 405] on textarea "Palume Teil pöörduda Teile lähimasse Sportlandisse, kus saate täita defektiga t…" at bounding box center [516, 394] width 502 height 75
drag, startPoint x: 673, startPoint y: 385, endPoint x: 317, endPoint y: 402, distance: 356.4
click at [317, 402] on textarea "Palume Teil pöörduda Teile lähimasse Sportlandisse, kus saate täita defektiga t…" at bounding box center [516, 394] width 502 height 75
type textarea "Palume Teil pöörduda Teile lähimasse Sportlandisse, kus saate täita defektiga t…"
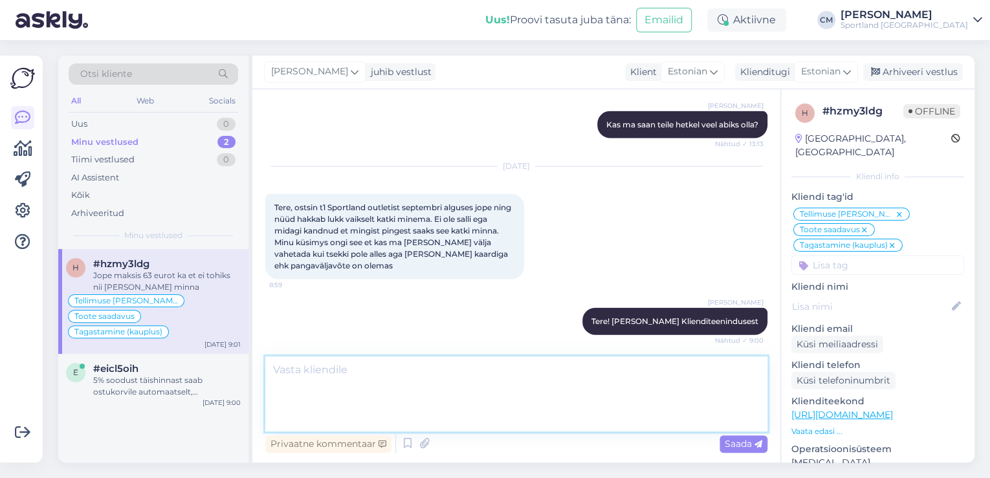
scroll to position [1560, 0]
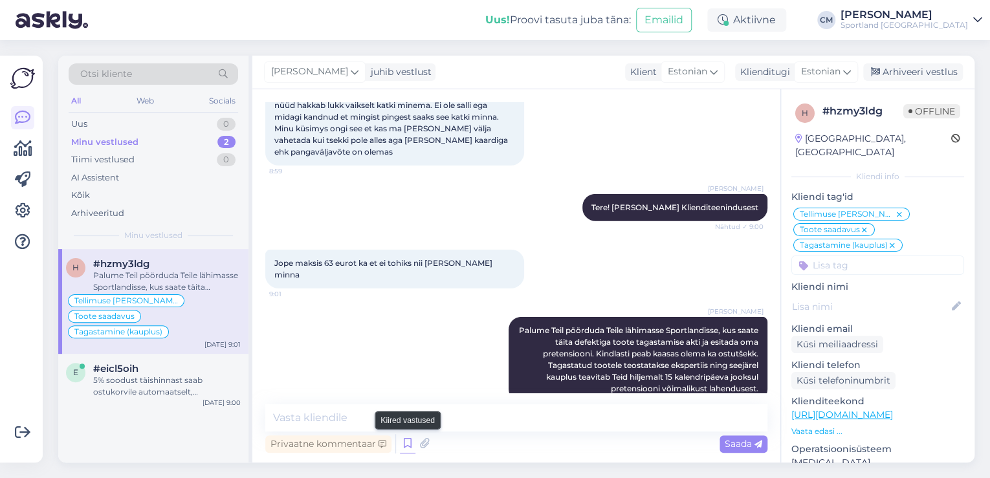
click at [401, 438] on icon at bounding box center [408, 443] width 16 height 19
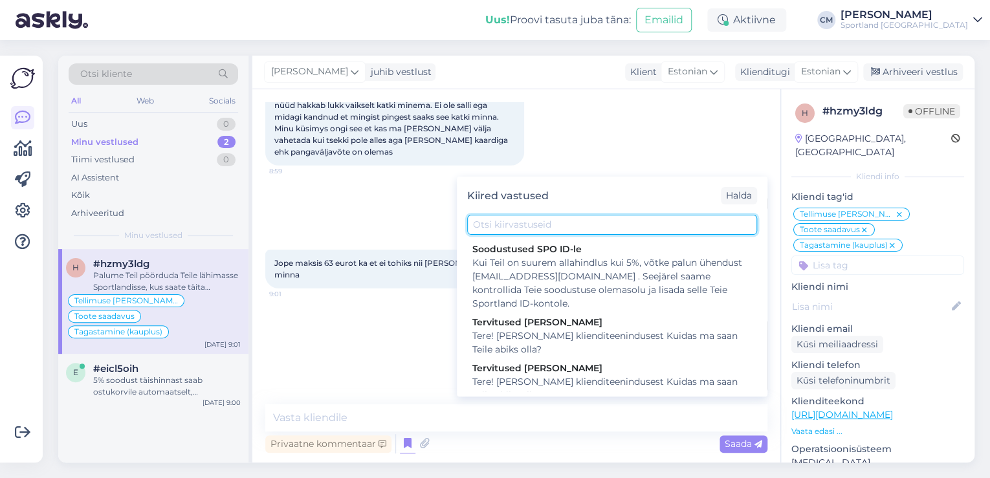
click at [524, 228] on input "text" at bounding box center [612, 225] width 290 height 20
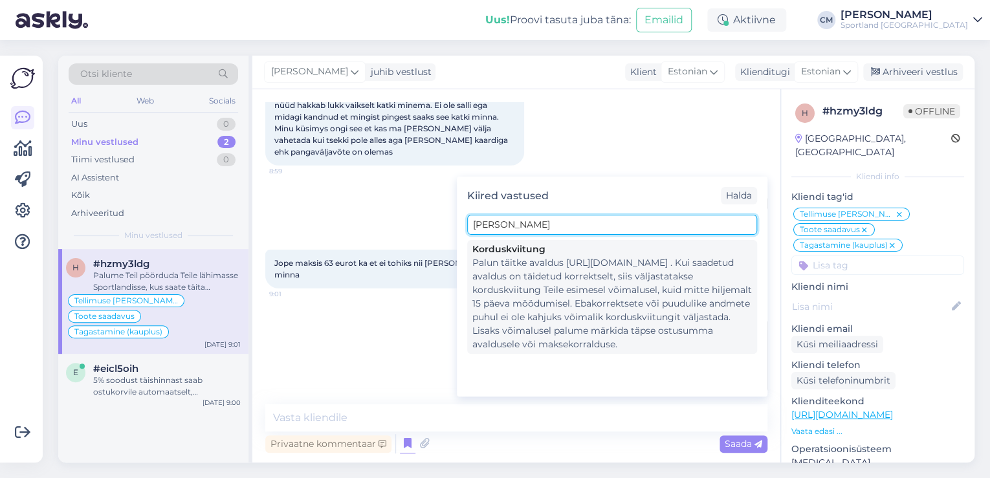
type input "[PERSON_NAME]"
click at [537, 278] on div "Palun täitke avaldus [URL][DOMAIN_NAME] . Kui saadetud avaldus on täidetud korr…" at bounding box center [613, 303] width 280 height 95
type textarea "Palun täitke avaldus [URL][DOMAIN_NAME] . Kui saadetud avaldus on täidetud korr…"
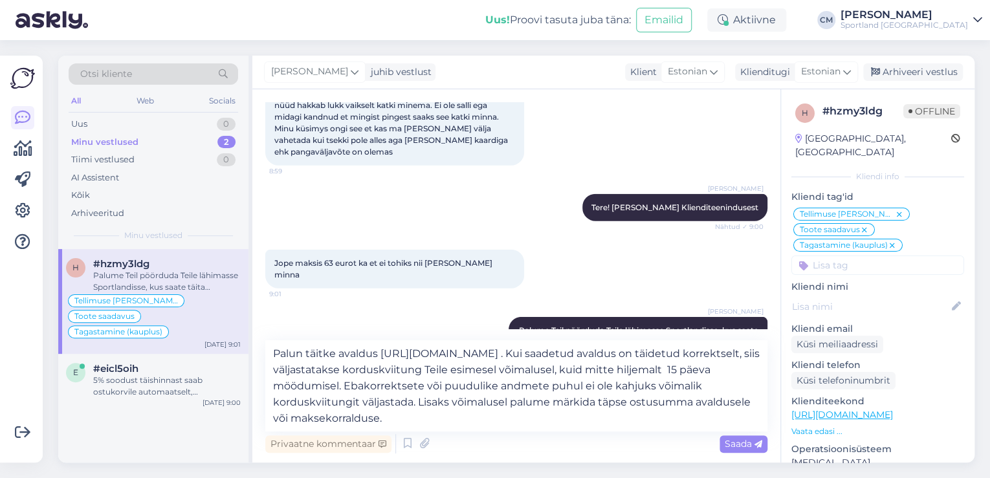
scroll to position [1608, 0]
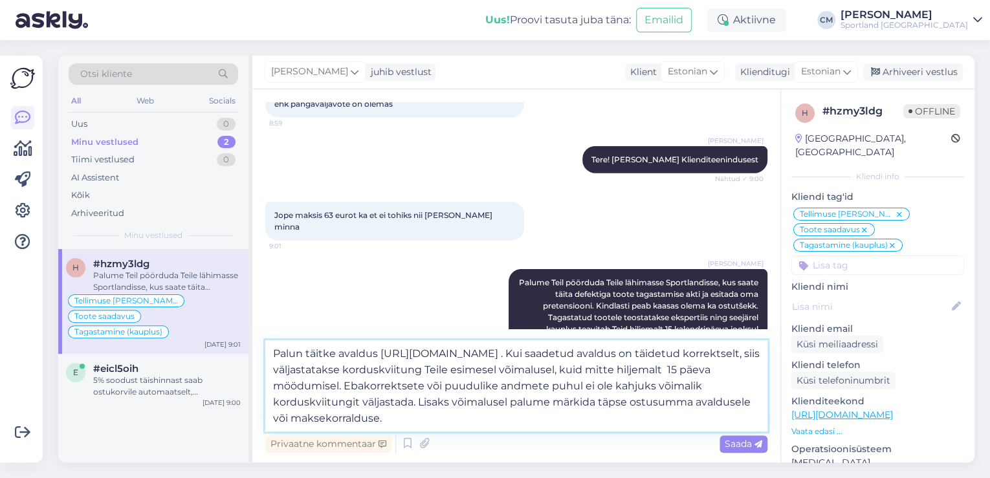
click at [487, 425] on textarea "Palun täitke avaldus [URL][DOMAIN_NAME] . Kui saadetud avaldus on täidetud korr…" at bounding box center [516, 385] width 502 height 91
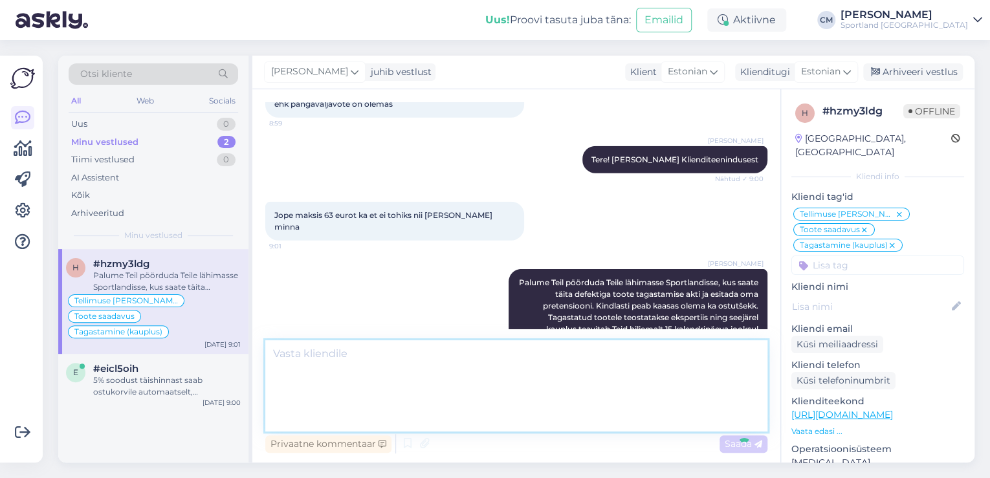
scroll to position [1686, 0]
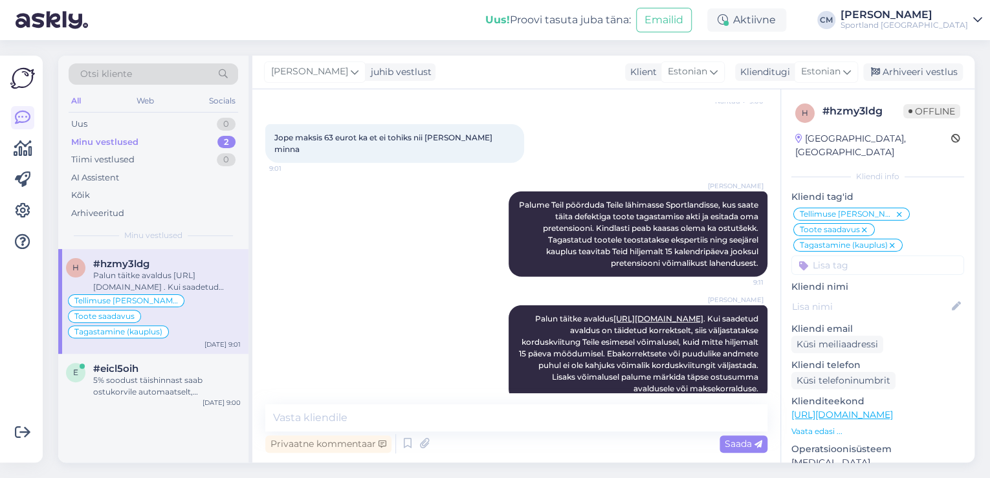
click at [868, 256] on input at bounding box center [878, 265] width 173 height 19
type input "defe"
click at [868, 296] on span "Defektiga toode" at bounding box center [878, 300] width 63 height 8
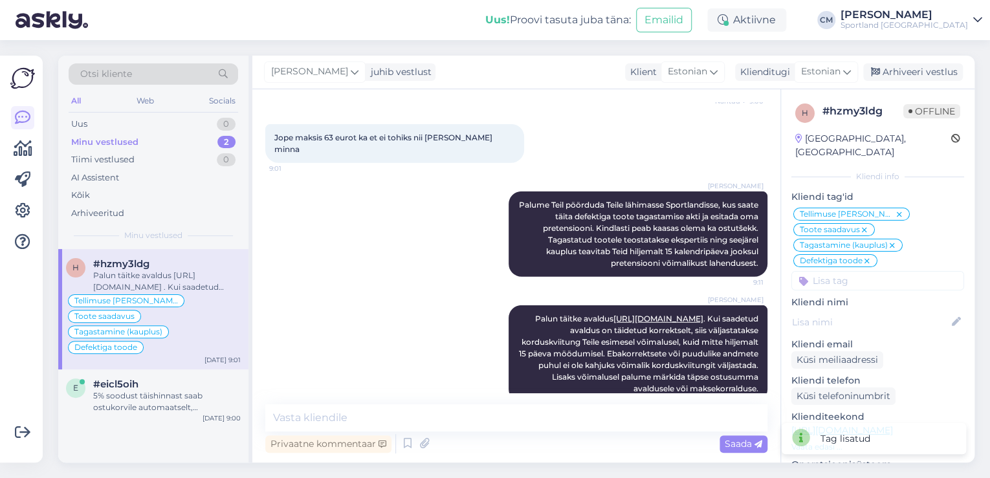
click at [867, 271] on input at bounding box center [878, 280] width 173 height 19
type input "kordu"
click at [855, 297] on div "Korduskviitungid" at bounding box center [878, 315] width 173 height 36
click at [853, 311] on span "Korduskviitungid" at bounding box center [878, 315] width 67 height 8
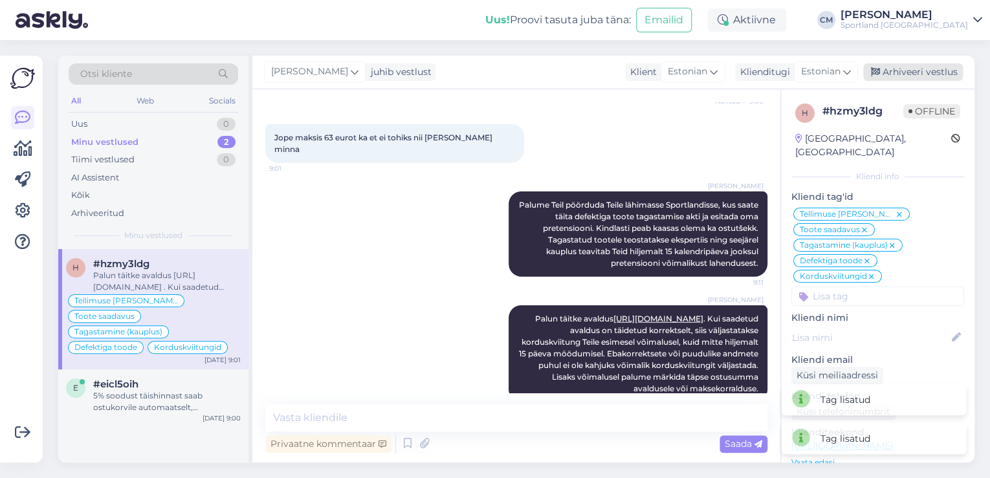
click at [906, 72] on div "Arhiveeri vestlus" at bounding box center [914, 71] width 100 height 17
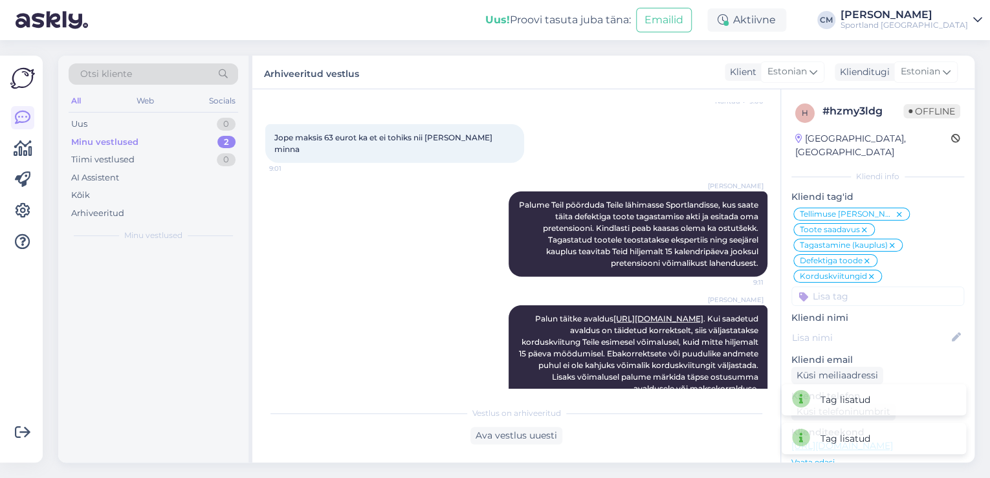
scroll to position [1691, 0]
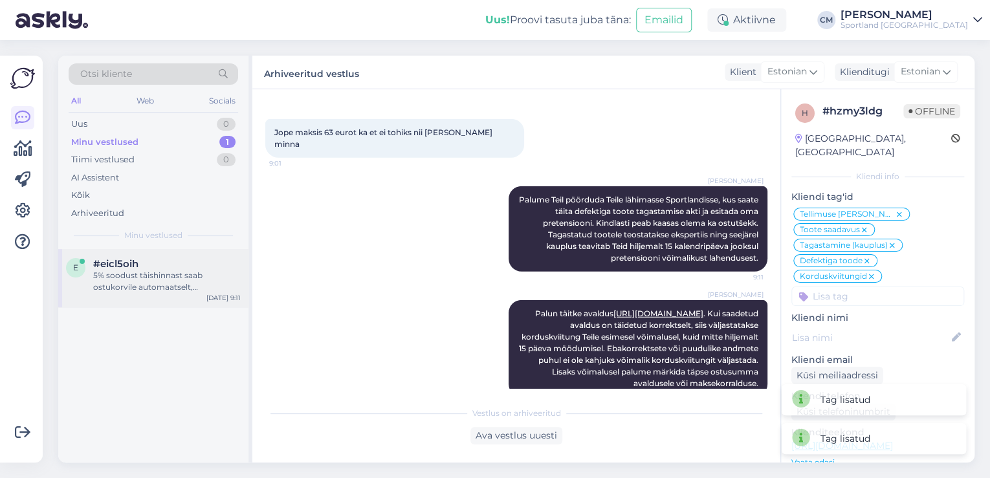
click at [187, 300] on div "e #eicl5oih 5% soodust täishinnast saab ostukorvile automaatselt, [PERSON_NAME]…" at bounding box center [153, 278] width 190 height 58
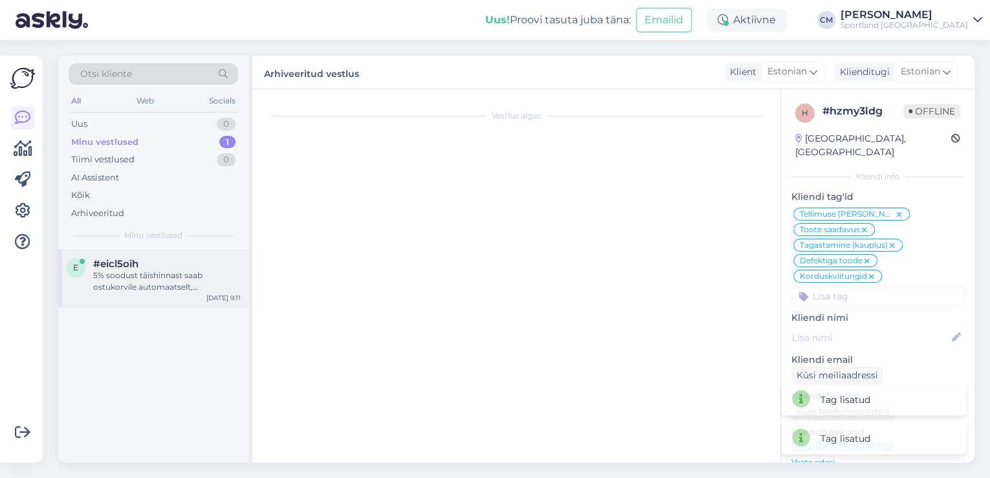
scroll to position [0, 0]
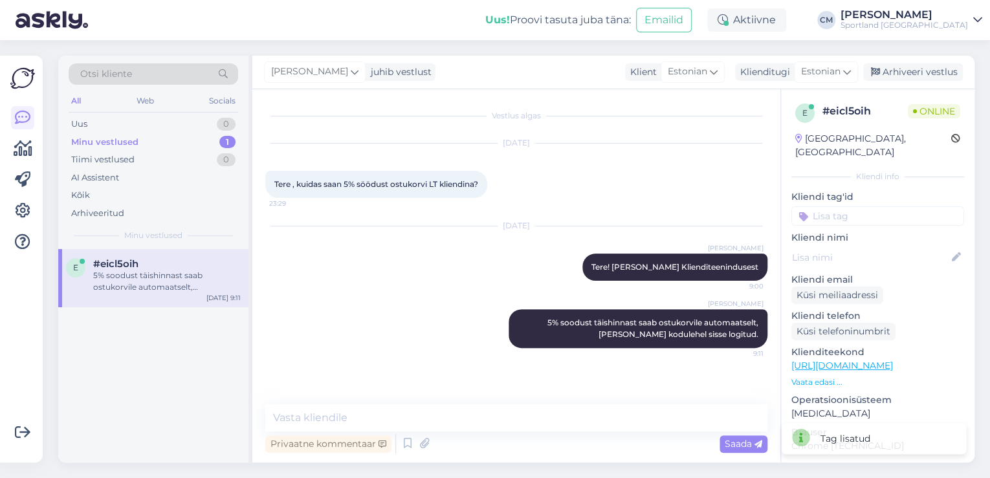
click at [919, 59] on div "[PERSON_NAME] juhib vestlust Klient [DEMOGRAPHIC_DATA] Klienditugi [DEMOGRAPHIC…" at bounding box center [613, 73] width 722 height 34
click at [919, 61] on div "[PERSON_NAME] juhib vestlust Klient [DEMOGRAPHIC_DATA] Klienditugi [DEMOGRAPHIC…" at bounding box center [613, 73] width 722 height 34
click at [917, 70] on div "Arhiveeri vestlus" at bounding box center [914, 71] width 100 height 17
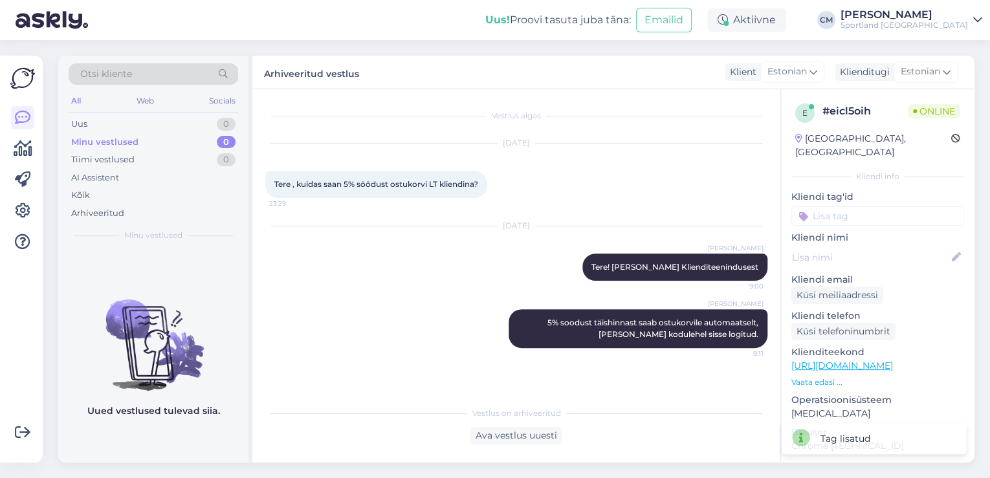
click at [896, 207] on input at bounding box center [878, 216] width 173 height 19
type input "sood"
click at [875, 247] on span "Soodustused" at bounding box center [878, 251] width 51 height 8
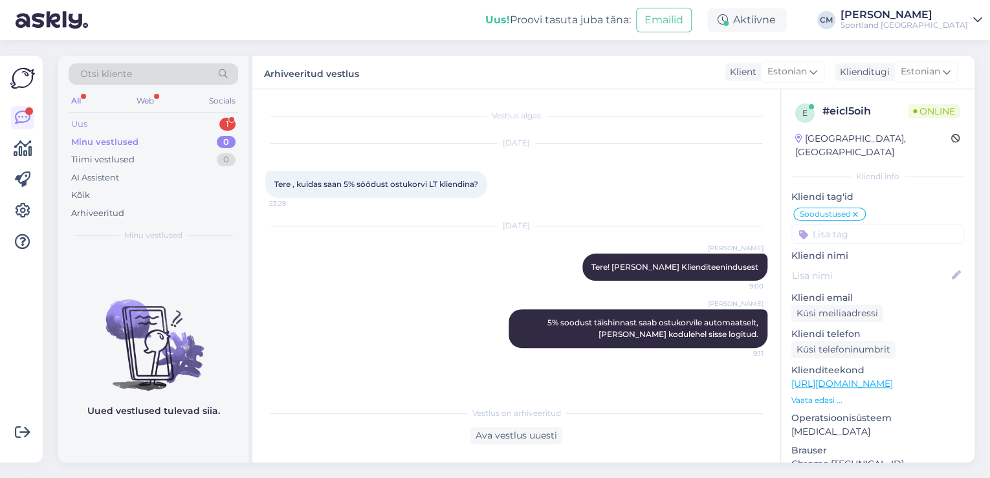
click at [225, 118] on div "1" at bounding box center [227, 124] width 16 height 13
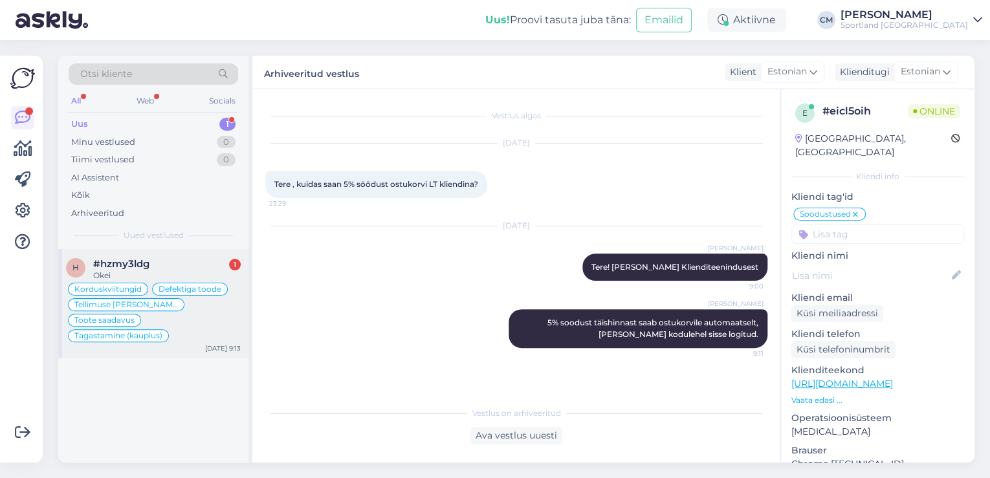
click at [135, 317] on span "Toote saadavus" at bounding box center [104, 321] width 60 height 8
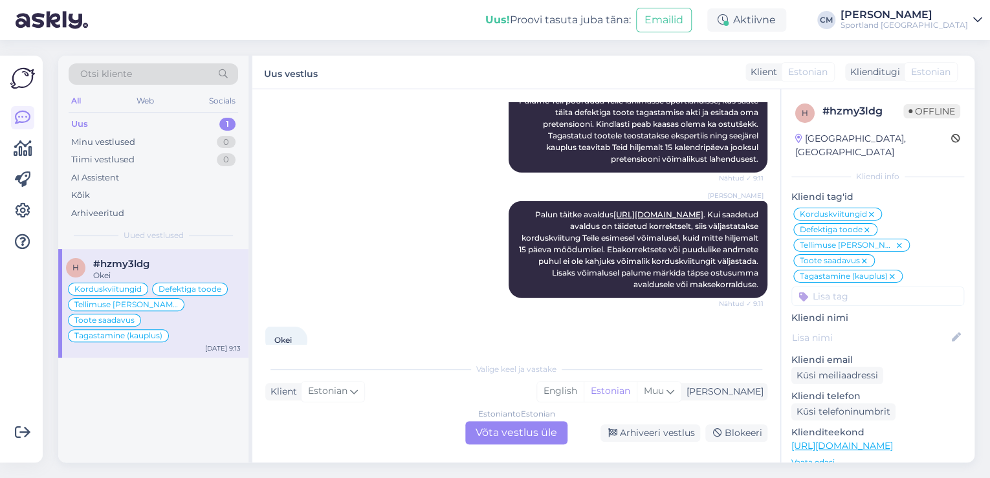
click at [539, 425] on div "Estonian to Estonian Võta vestlus üle" at bounding box center [516, 432] width 102 height 23
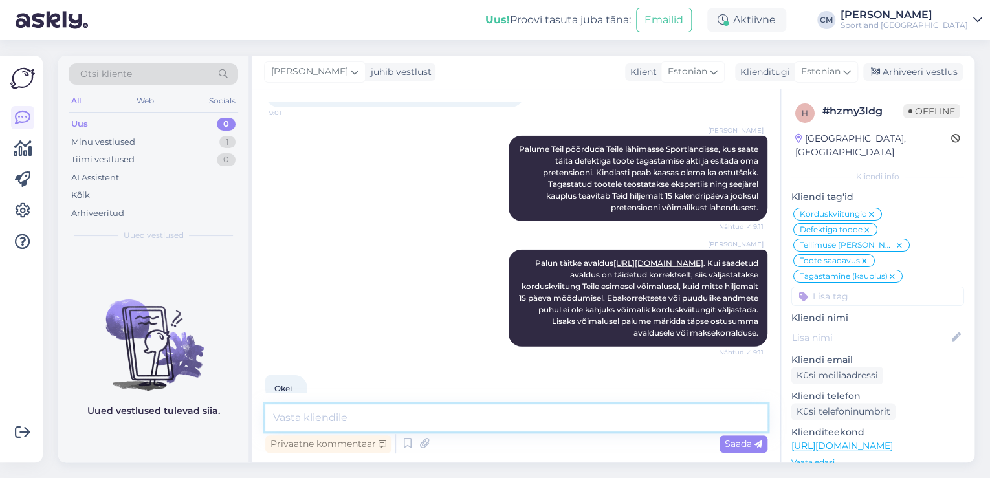
click at [515, 419] on textarea at bounding box center [516, 418] width 502 height 27
type textarea "Kas saan veel aidata?"
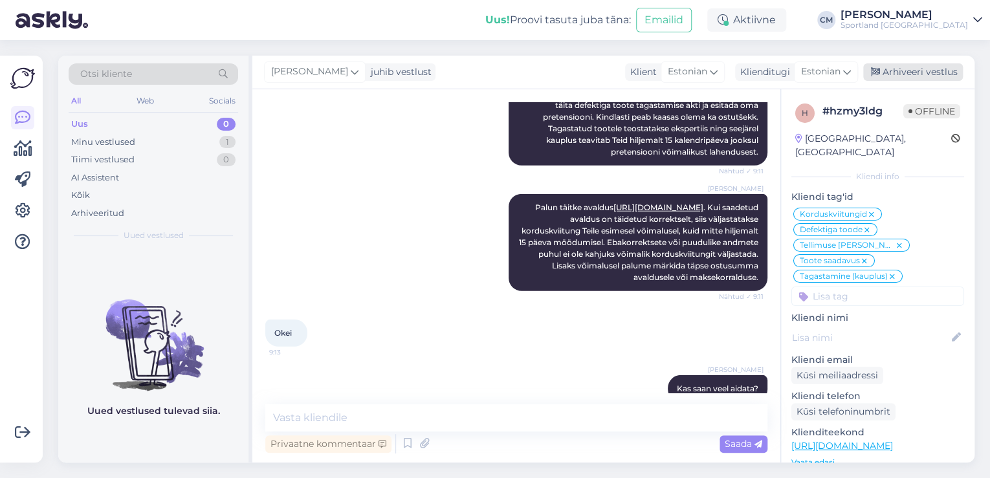
click at [932, 75] on div "Arhiveeri vestlus" at bounding box center [914, 71] width 100 height 17
